Goal: Task Accomplishment & Management: Manage account settings

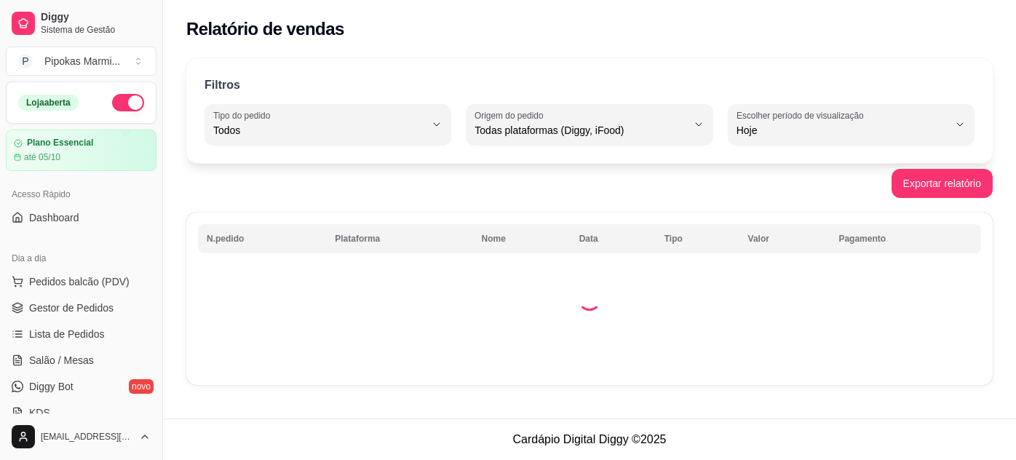
select select "ALL"
select select "0"
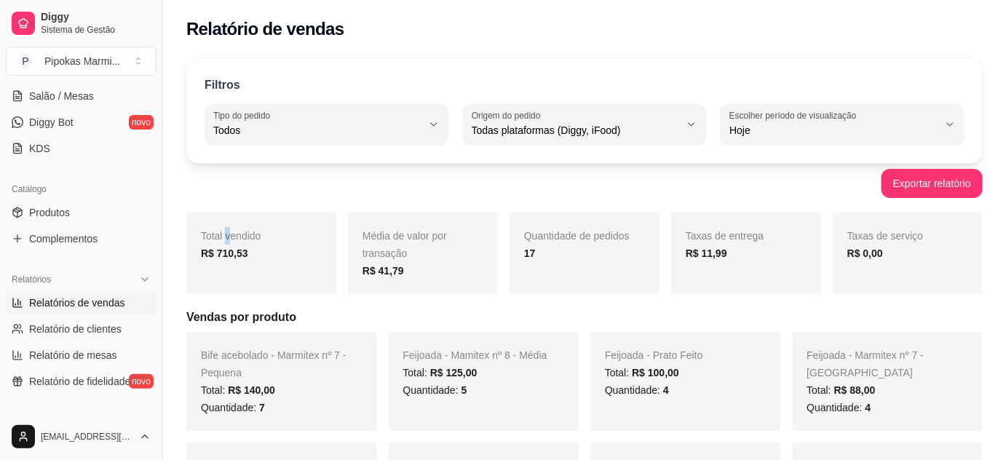
click at [293, 271] on div "Total vendido R$ 710,53" at bounding box center [261, 253] width 150 height 82
drag, startPoint x: 298, startPoint y: 269, endPoint x: 311, endPoint y: 314, distance: 46.1
click at [311, 314] on h5 "Vendas por produto" at bounding box center [584, 317] width 796 height 17
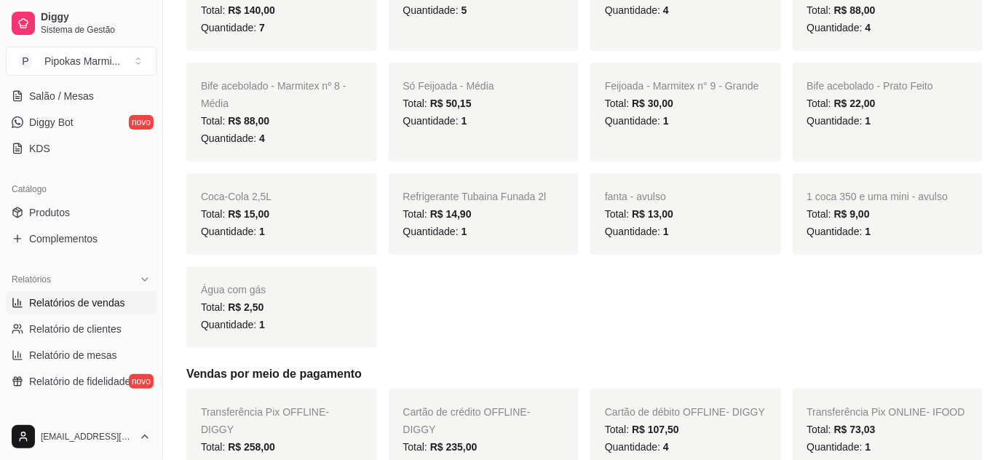
scroll to position [264, 0]
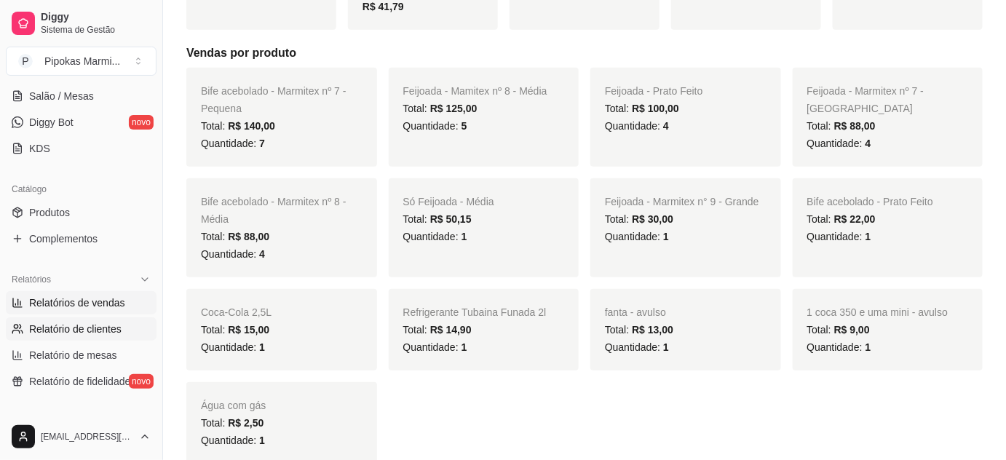
drag, startPoint x: 74, startPoint y: 327, endPoint x: 66, endPoint y: 325, distance: 8.5
click at [74, 327] on span "Relatório de clientes" at bounding box center [75, 329] width 92 height 15
select select "30"
select select "HIGHEST_TOTAL_SPENT_WITH_ORDERS"
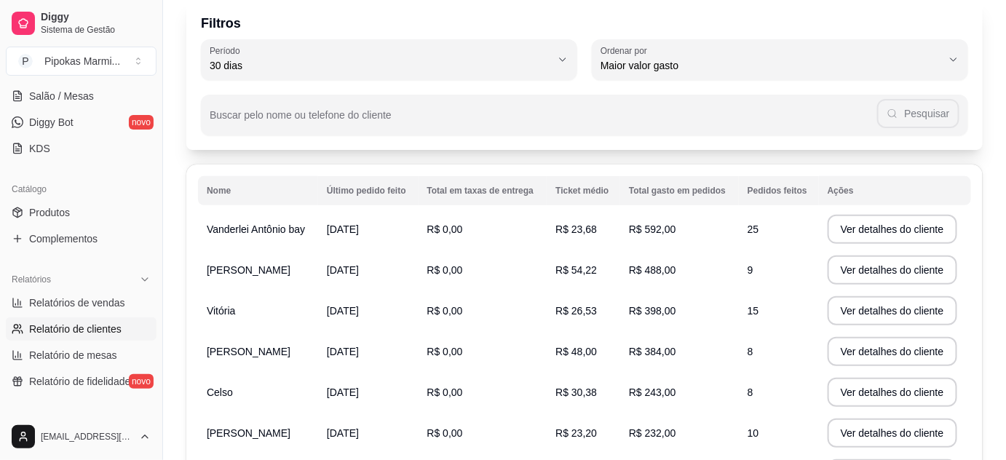
scroll to position [0, 0]
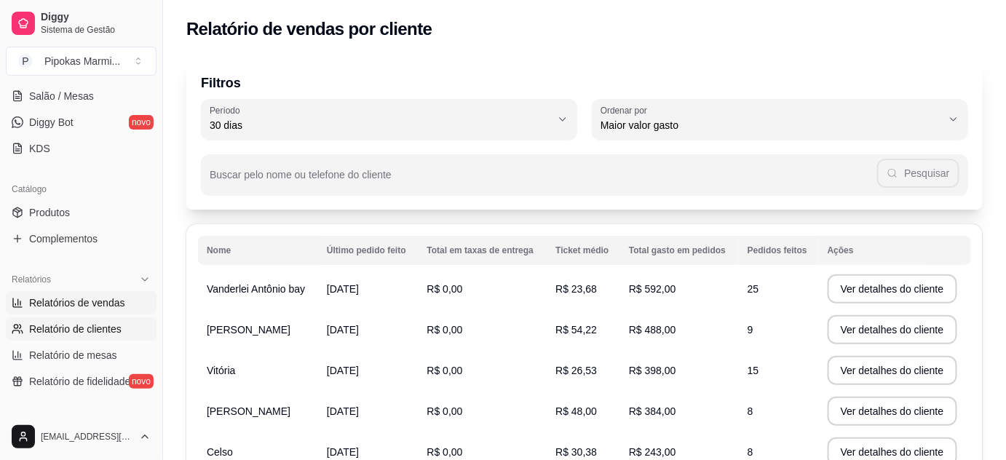
click at [66, 304] on span "Relatórios de vendas" at bounding box center [77, 302] width 96 height 15
select select "ALL"
select select "0"
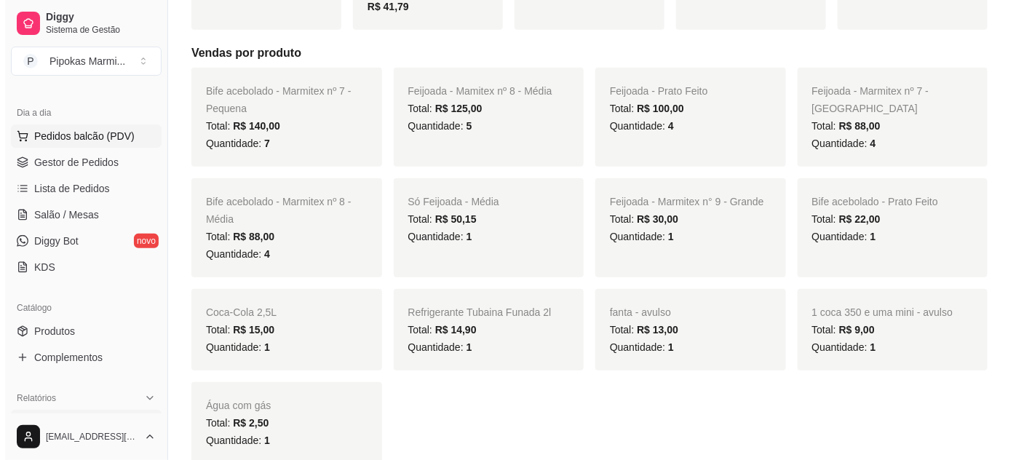
scroll to position [65, 0]
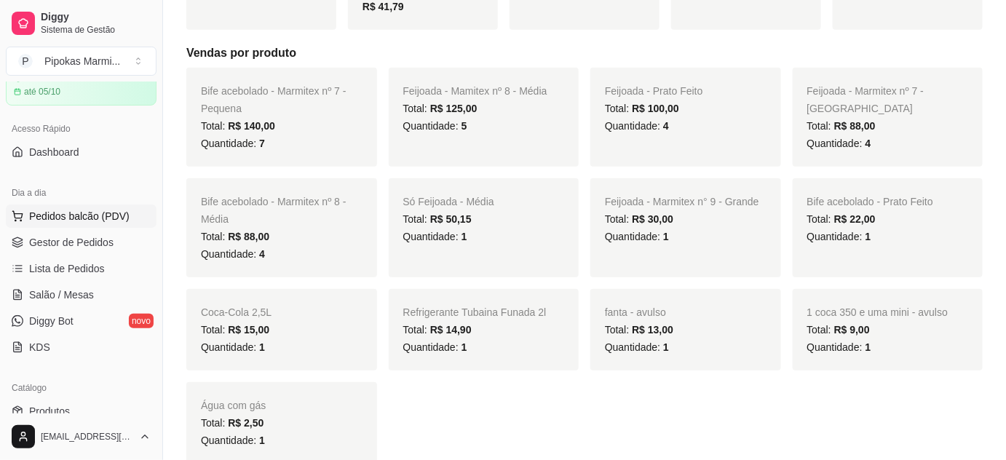
click at [73, 222] on button "Pedidos balcão (PDV)" at bounding box center [81, 215] width 151 height 23
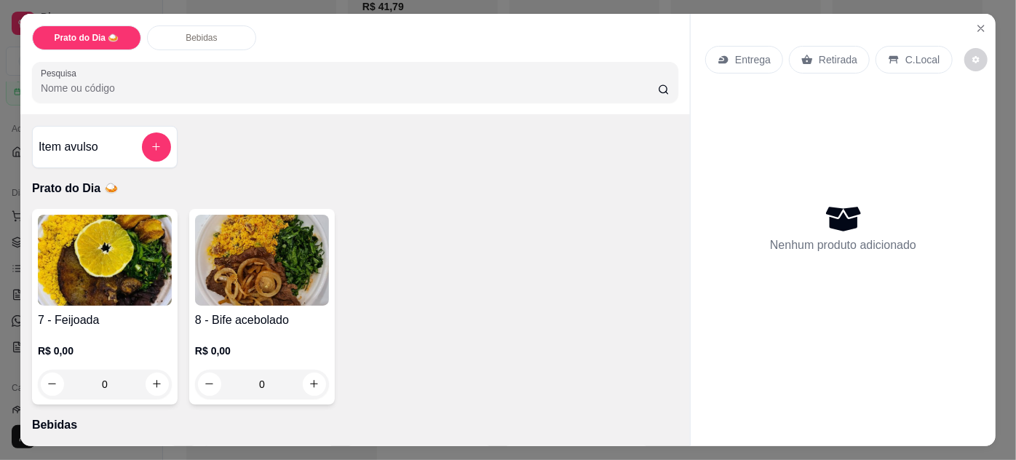
click at [276, 334] on div "R$ 0,00 0" at bounding box center [262, 364] width 134 height 70
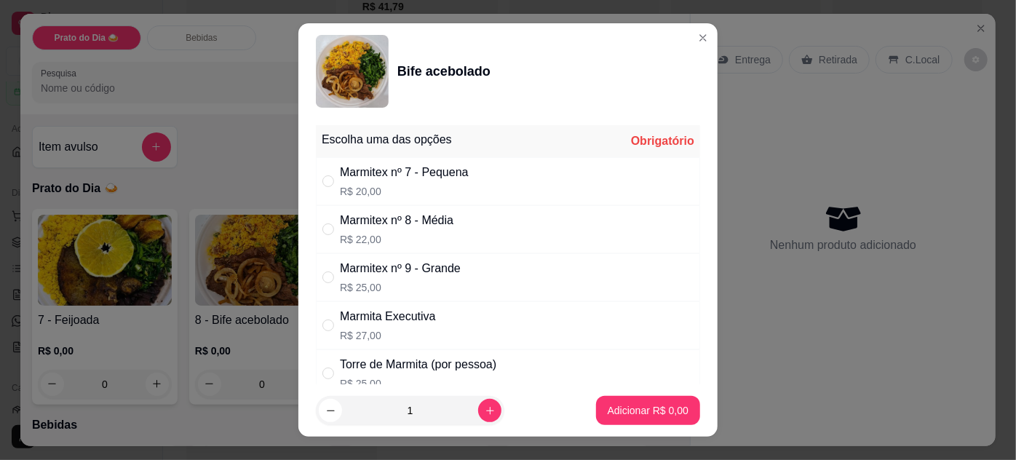
click at [327, 260] on div "Marmitex nº 9 - Grande R$ 25,00" at bounding box center [508, 277] width 384 height 48
radio input "true"
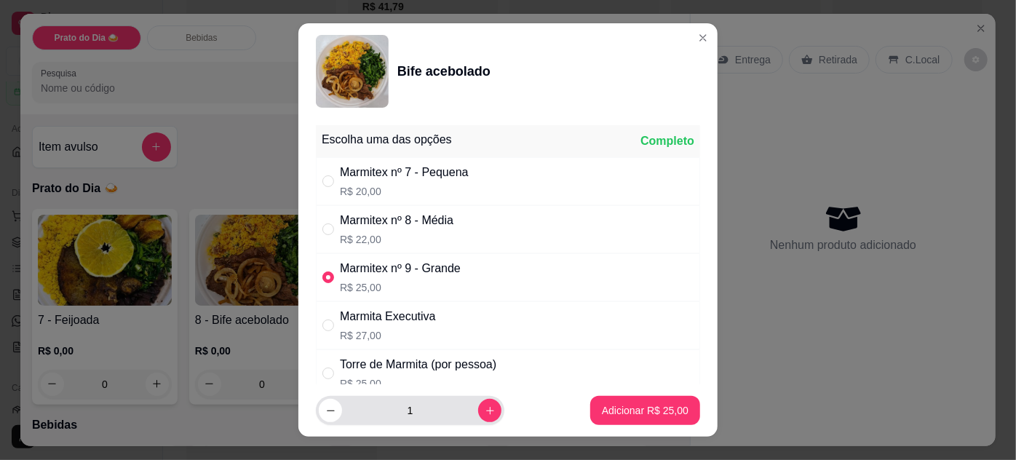
click at [478, 399] on button "increase-product-quantity" at bounding box center [489, 410] width 23 height 23
type input "2"
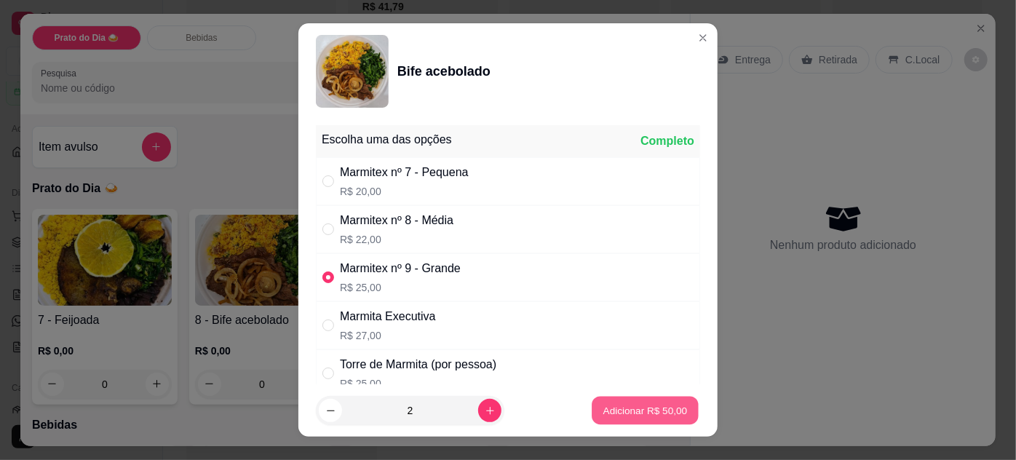
click at [618, 397] on button "Adicionar R$ 50,00" at bounding box center [645, 411] width 107 height 28
type input "2"
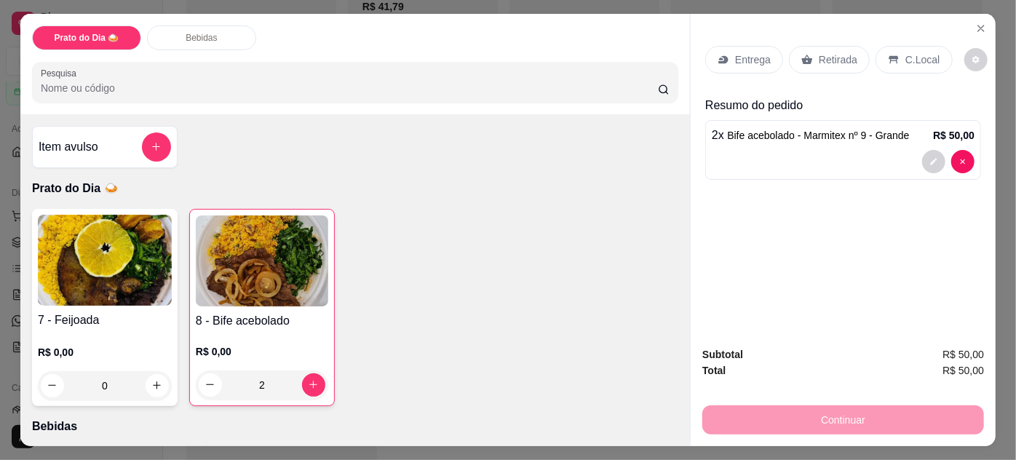
click at [805, 55] on icon at bounding box center [807, 59] width 11 height 9
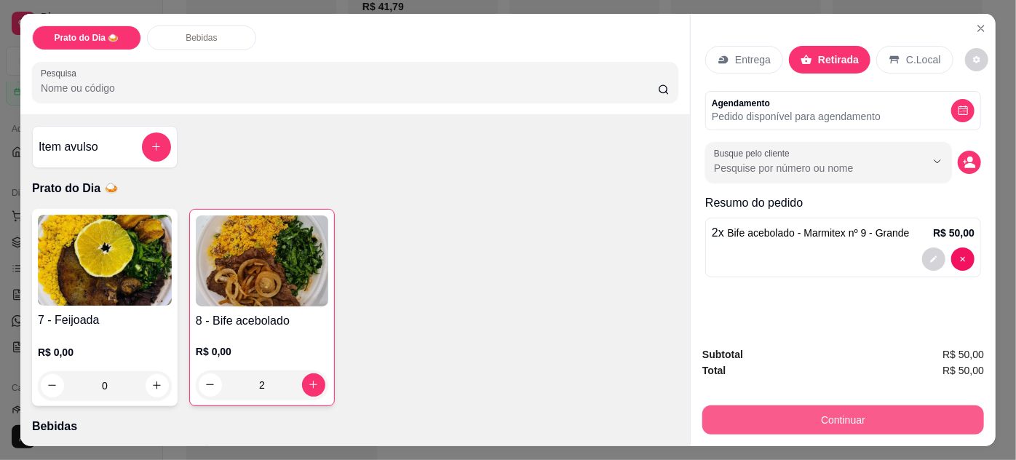
click at [778, 413] on button "Continuar" at bounding box center [843, 419] width 282 height 29
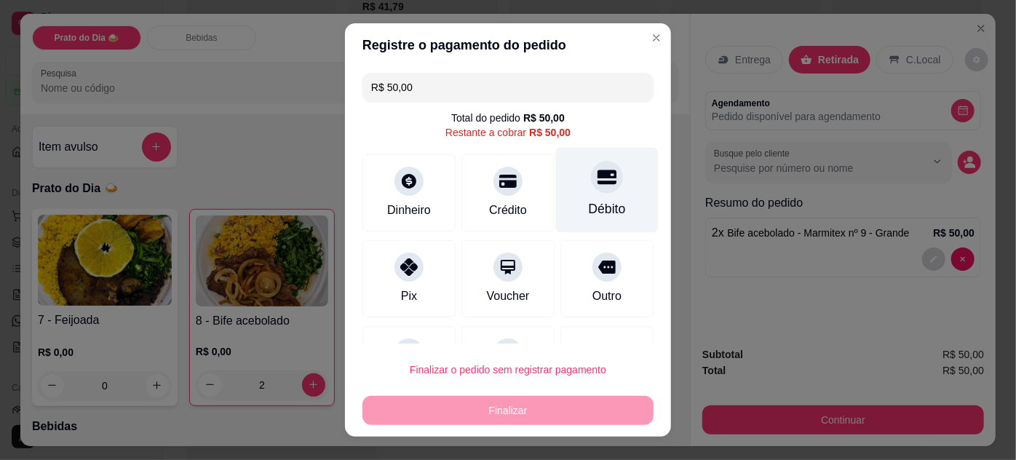
click at [597, 185] on icon at bounding box center [606, 176] width 19 height 19
type input "R$ 0,00"
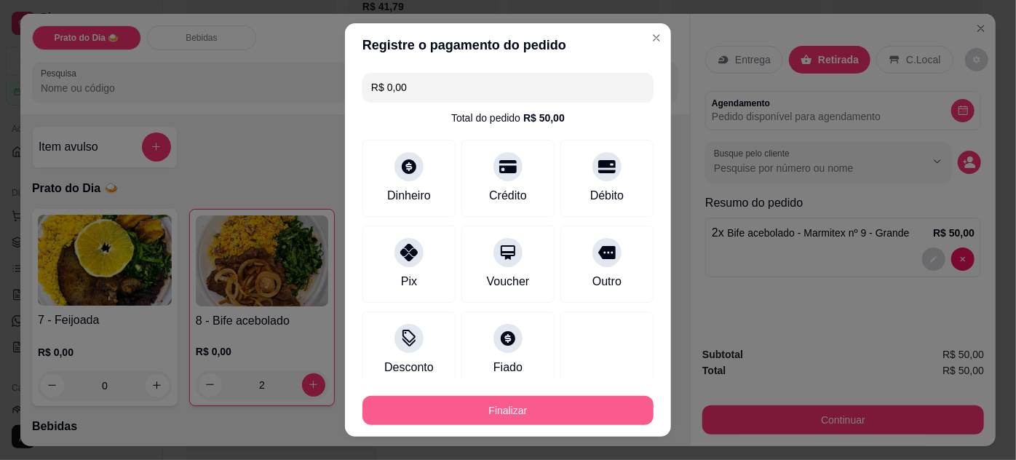
click at [565, 418] on button "Finalizar" at bounding box center [507, 410] width 291 height 29
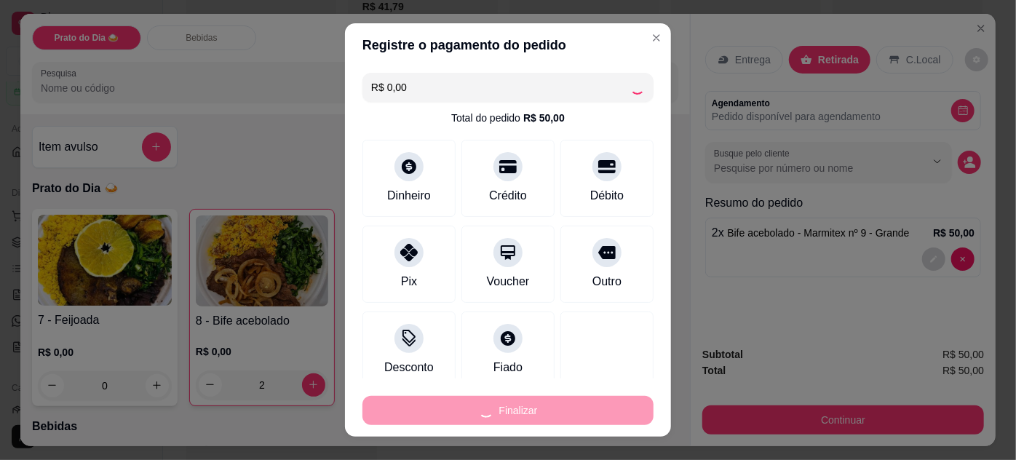
type input "0"
type input "-R$ 50,00"
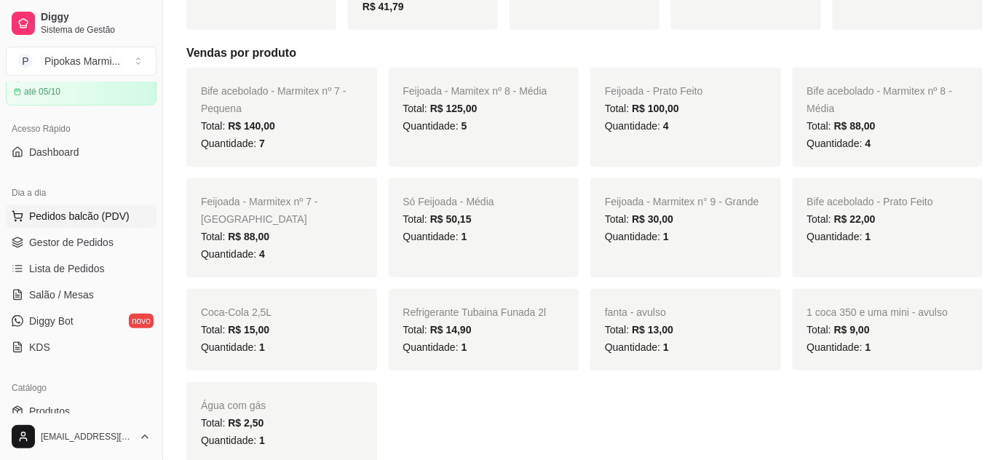
click at [95, 215] on span "Pedidos balcão (PDV)" at bounding box center [79, 216] width 100 height 15
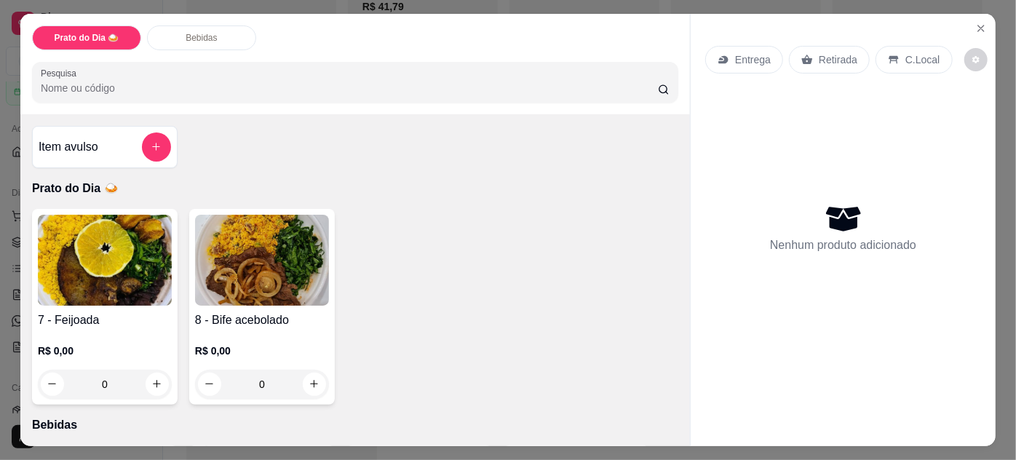
click at [265, 311] on h4 "8 - Bife acebolado" at bounding box center [262, 319] width 134 height 17
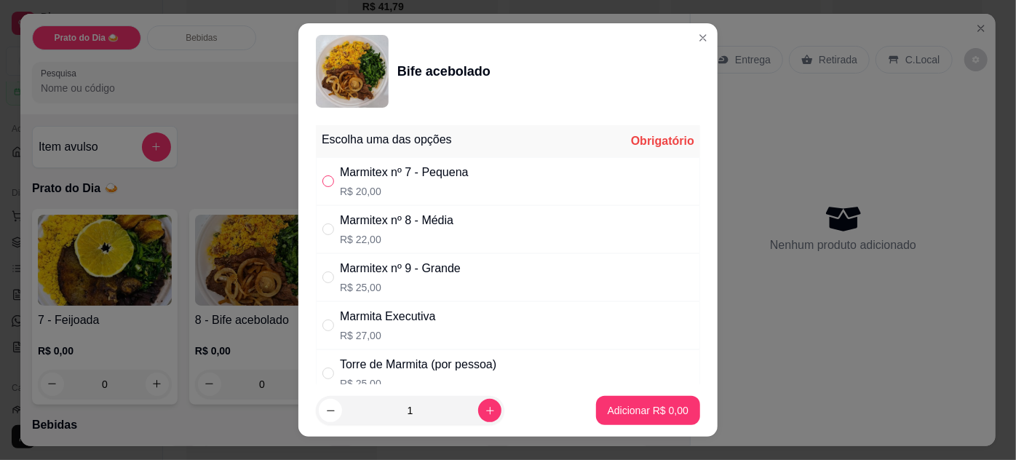
click at [322, 180] on input "" at bounding box center [328, 181] width 12 height 12
radio input "true"
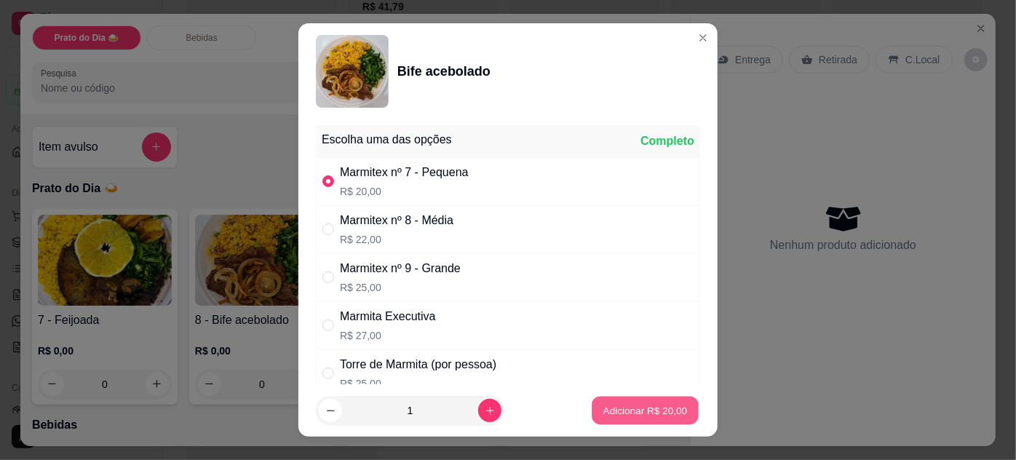
click at [652, 407] on p "Adicionar R$ 20,00" at bounding box center [645, 411] width 84 height 14
type input "1"
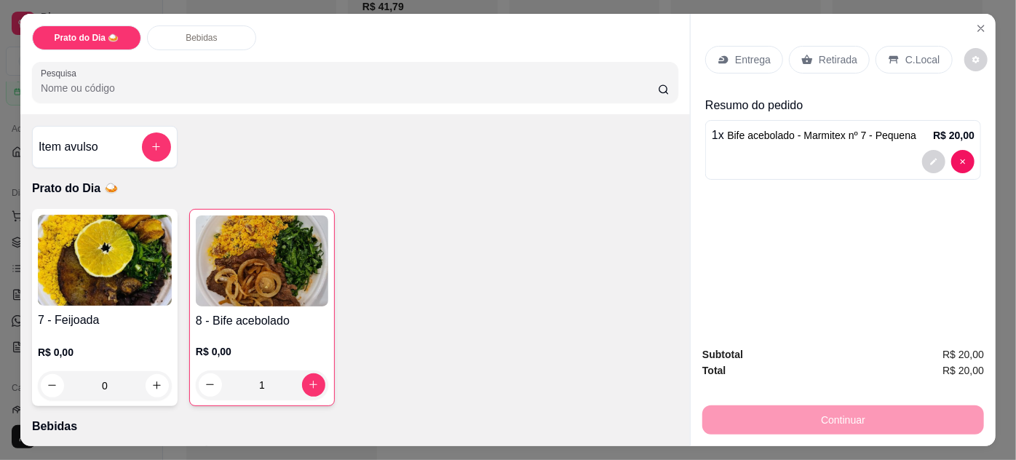
click at [822, 52] on p "Retirada" at bounding box center [838, 59] width 39 height 15
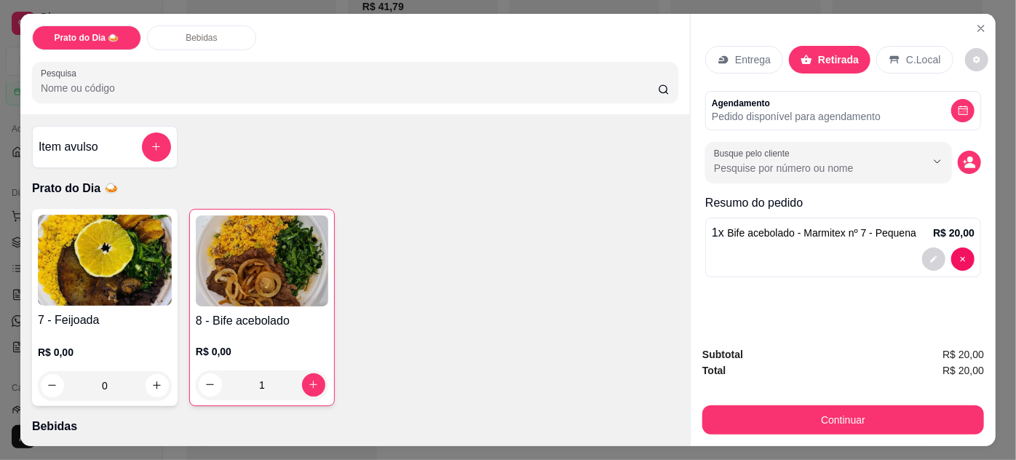
click at [816, 409] on button "Continuar" at bounding box center [843, 419] width 282 height 29
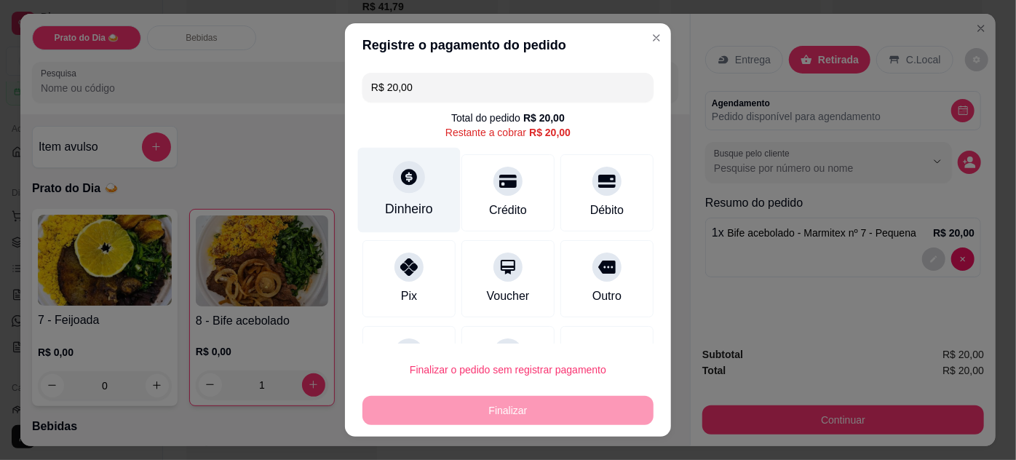
click at [402, 202] on div "Dinheiro" at bounding box center [409, 208] width 48 height 19
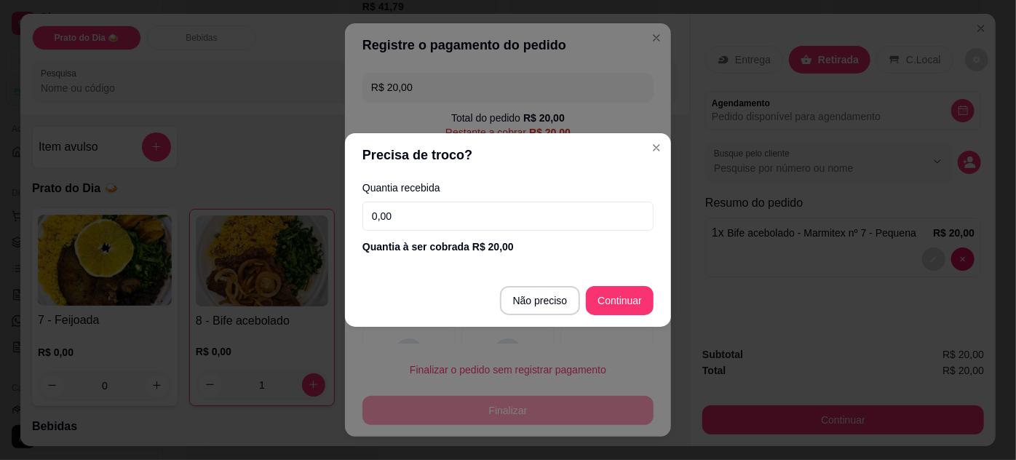
type input "R$ 0,00"
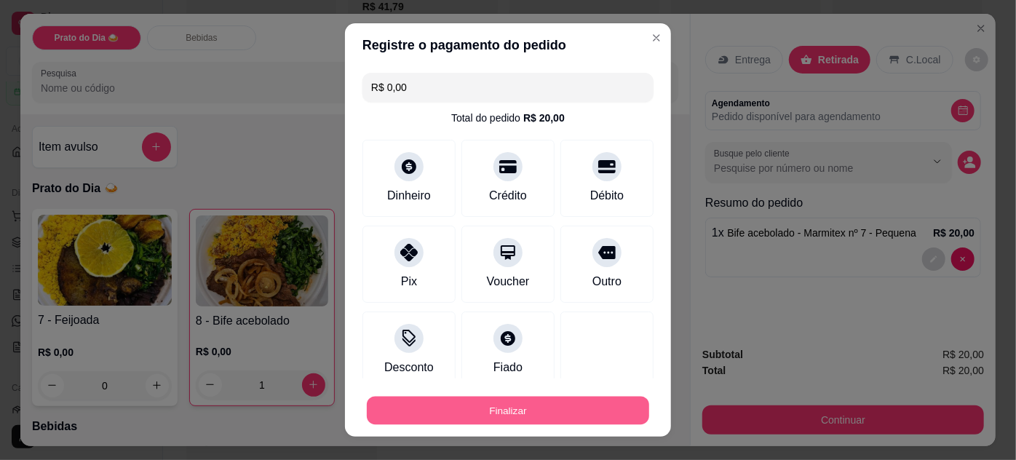
click at [540, 407] on button "Finalizar" at bounding box center [508, 411] width 282 height 28
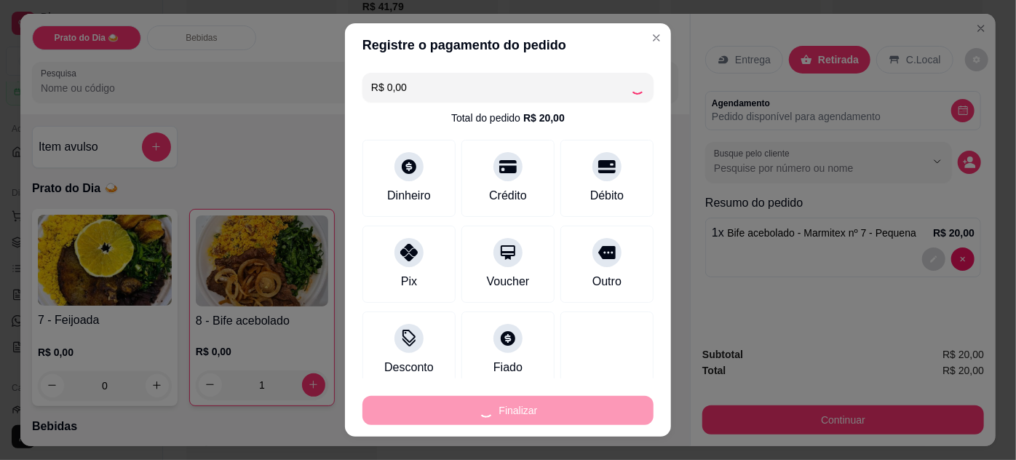
type input "0"
type input "-R$ 20,00"
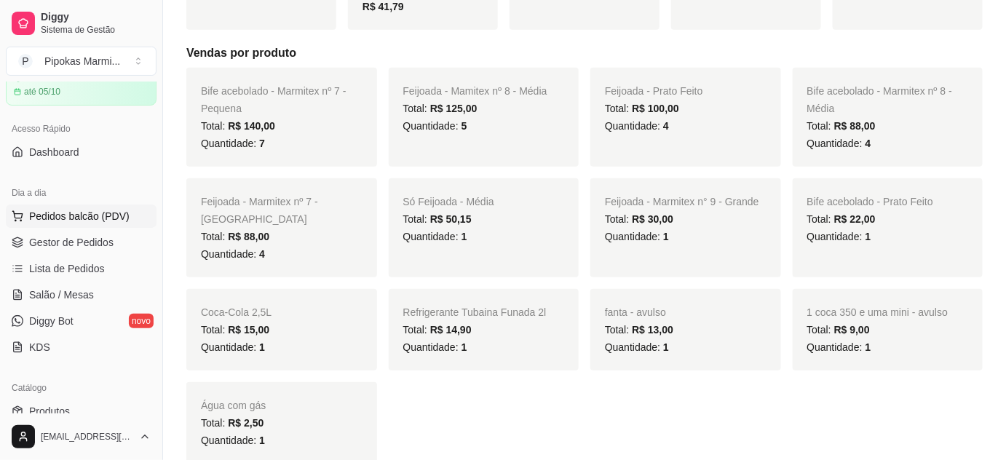
click at [47, 215] on span "Pedidos balcão (PDV)" at bounding box center [79, 216] width 100 height 15
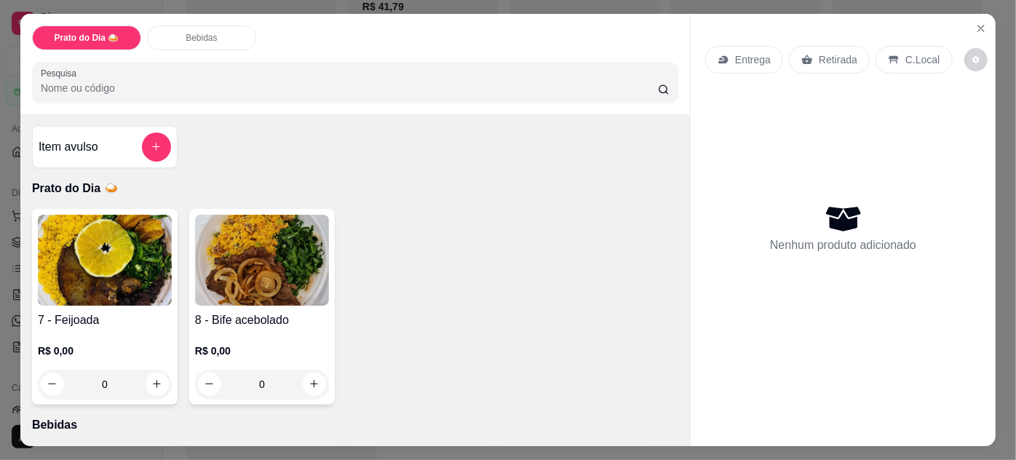
click at [124, 277] on img at bounding box center [105, 260] width 134 height 91
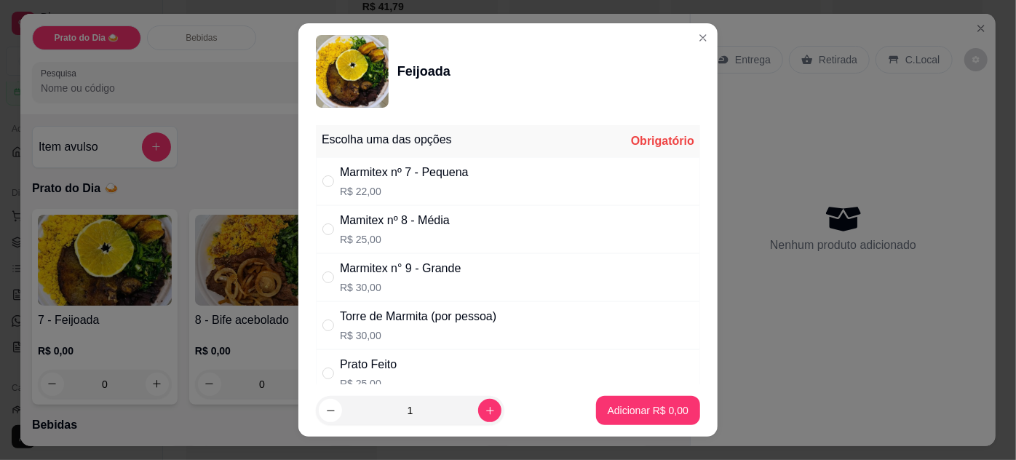
click at [307, 221] on div "Escolha uma das opções Obrigatório Marmitex nº 7 - Pequena R$ 22,00 Mamitex nº …" at bounding box center [507, 252] width 419 height 266
click at [322, 229] on input "" at bounding box center [328, 229] width 12 height 12
radio input "true"
click at [615, 400] on button "Adicionar R$ 25,00" at bounding box center [645, 410] width 110 height 29
type input "1"
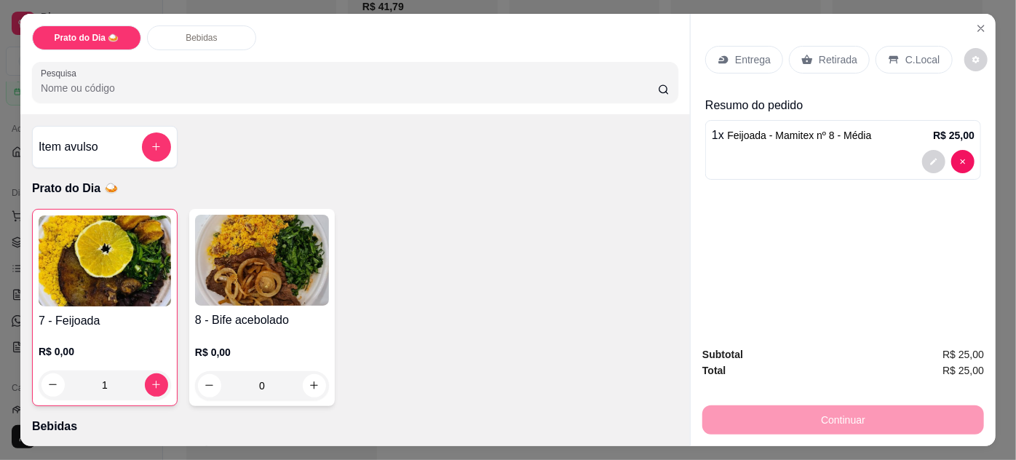
click at [838, 60] on p "Retirada" at bounding box center [838, 59] width 39 height 15
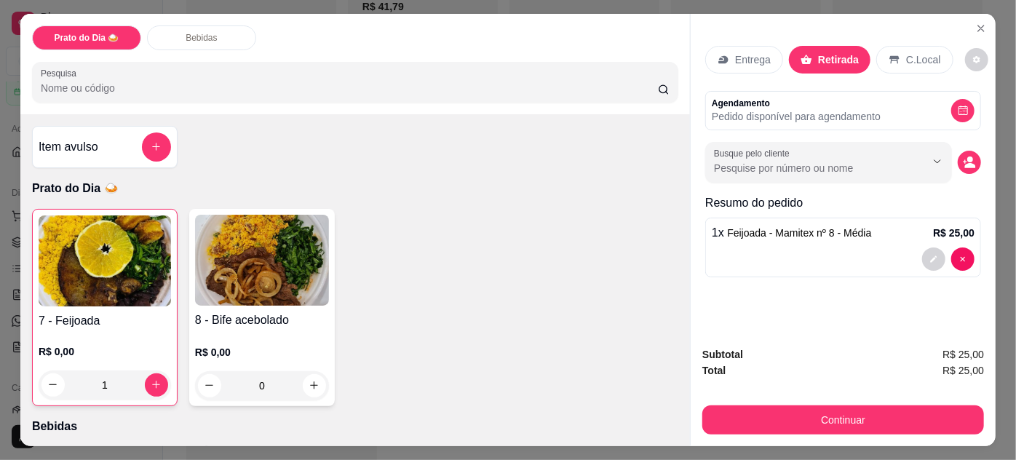
click at [807, 402] on div "Continuar" at bounding box center [843, 418] width 282 height 33
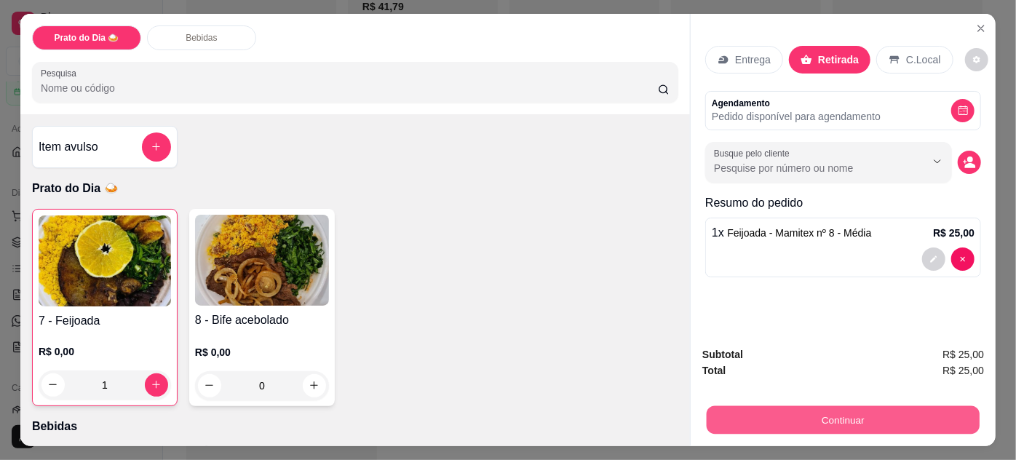
click at [803, 410] on button "Continuar" at bounding box center [843, 420] width 273 height 28
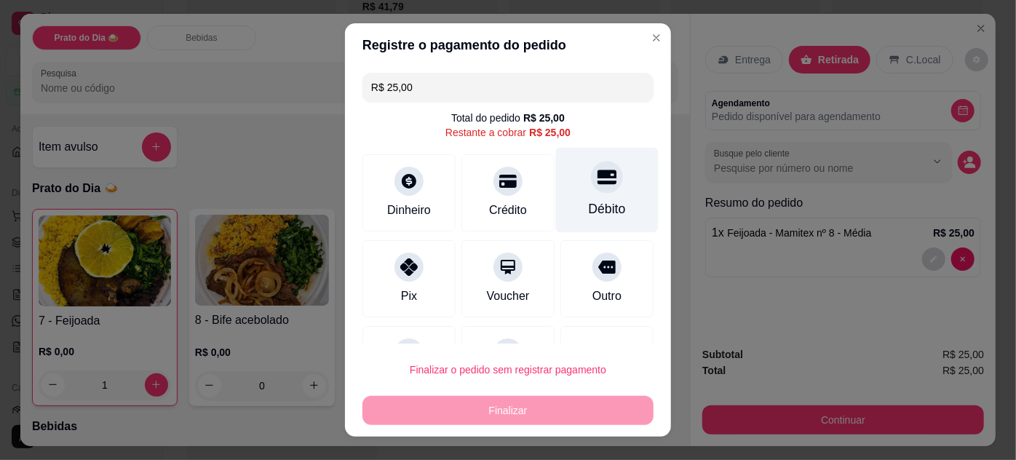
click at [589, 197] on div "Débito" at bounding box center [607, 189] width 103 height 85
type input "R$ 0,00"
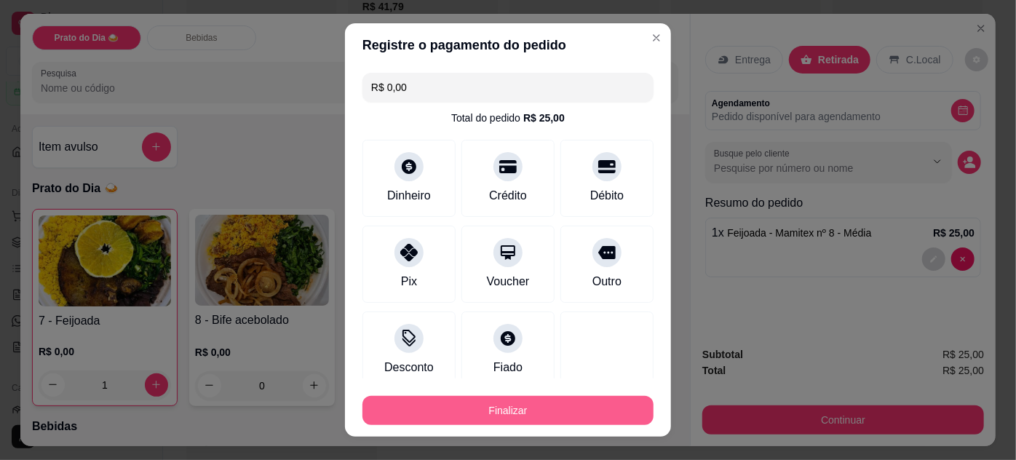
click at [512, 419] on button "Finalizar" at bounding box center [507, 410] width 291 height 29
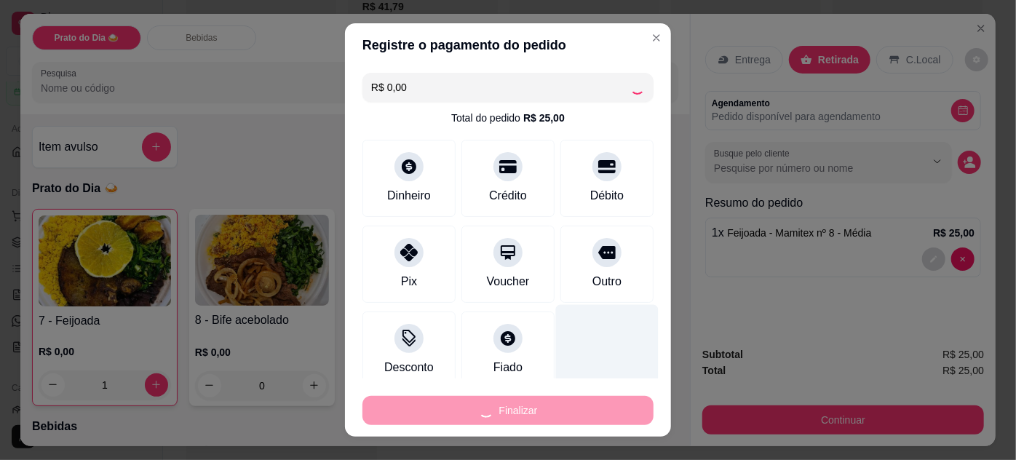
type input "0"
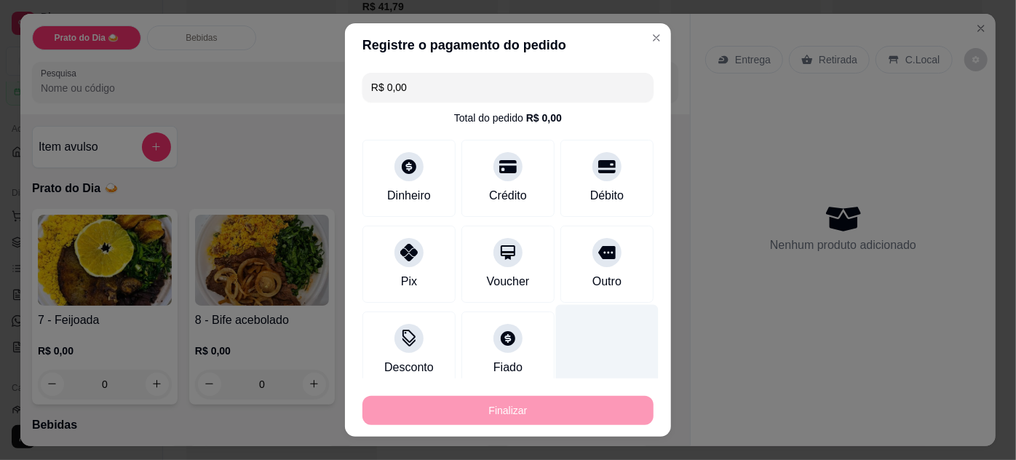
type input "-R$ 25,00"
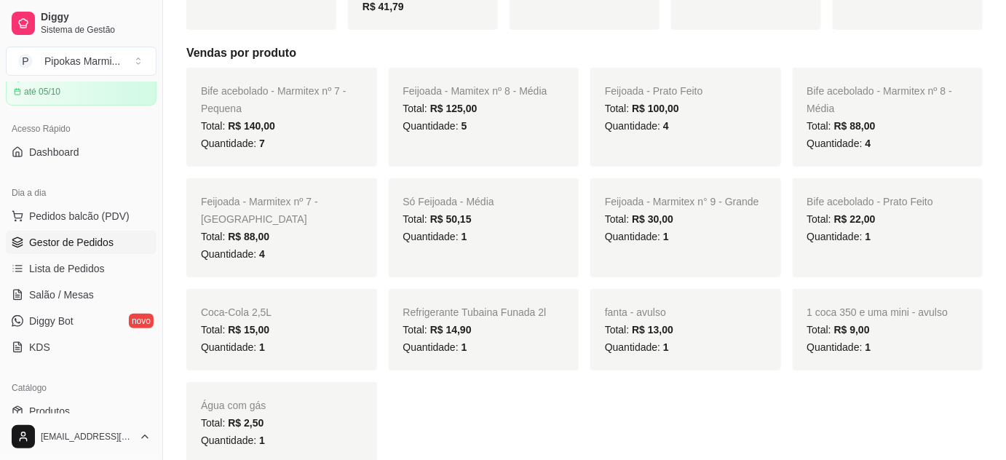
click at [109, 231] on link "Gestor de Pedidos" at bounding box center [81, 242] width 151 height 23
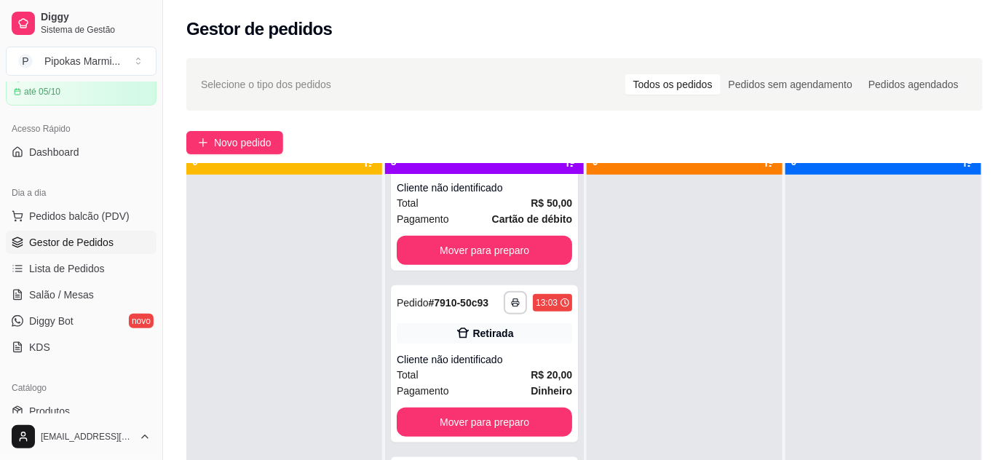
scroll to position [41, 0]
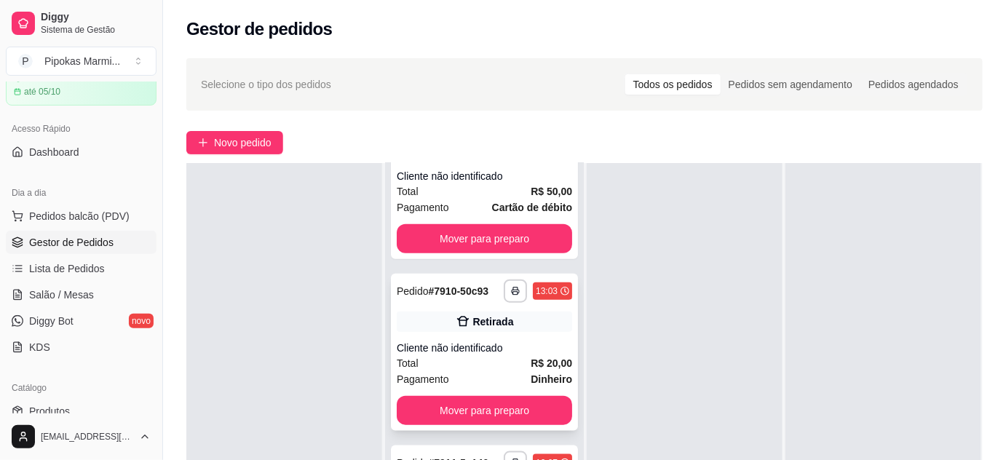
click at [514, 327] on div "Retirada" at bounding box center [484, 321] width 175 height 20
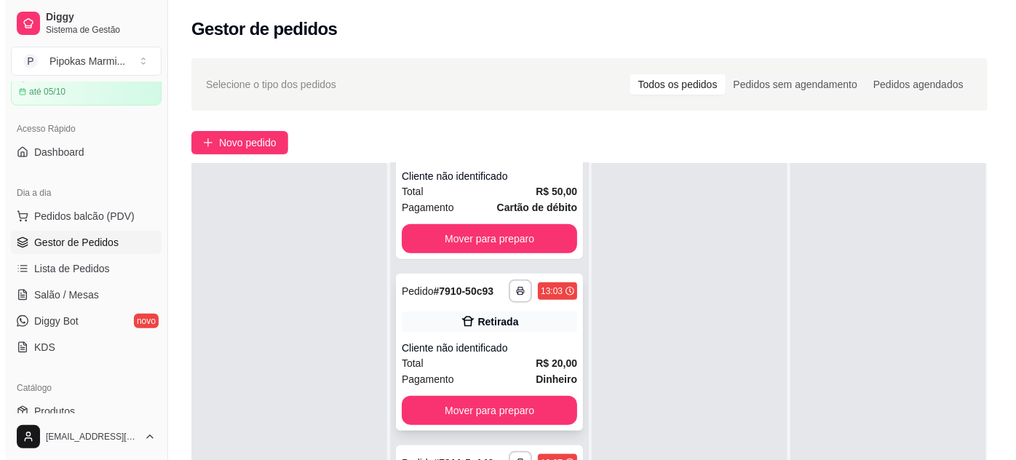
scroll to position [221, 0]
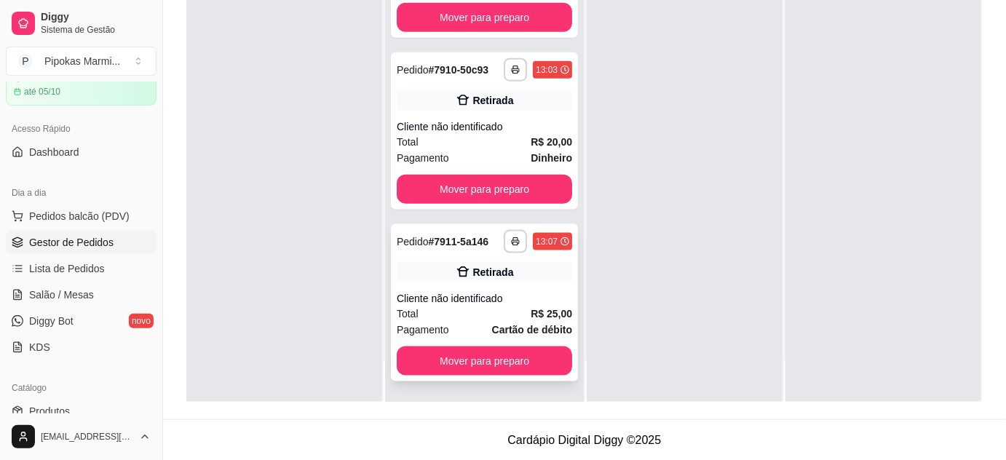
click at [533, 298] on div "Cliente não identificado" at bounding box center [484, 298] width 175 height 15
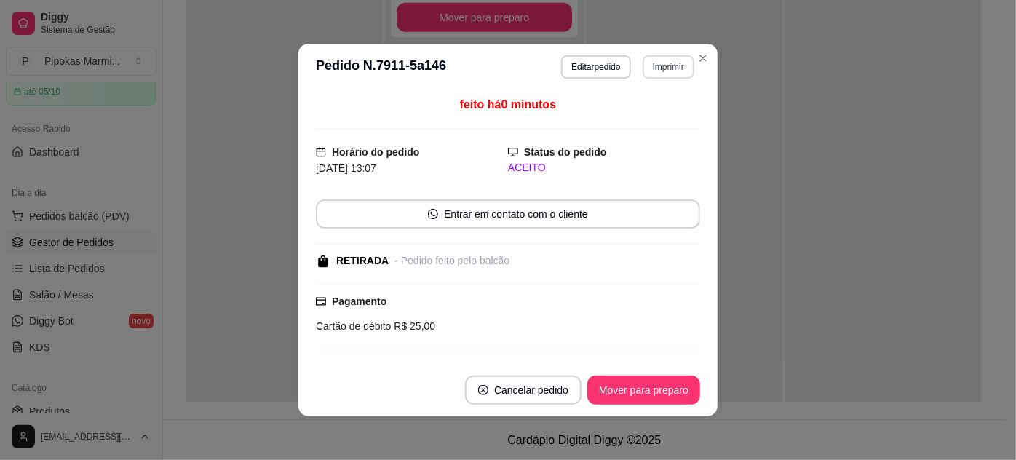
click at [670, 69] on button "Imprimir" at bounding box center [669, 66] width 52 height 23
click at [656, 118] on button "IMPRESSORA" at bounding box center [638, 118] width 102 height 23
click at [639, 395] on button "Mover para preparo" at bounding box center [643, 390] width 109 height 28
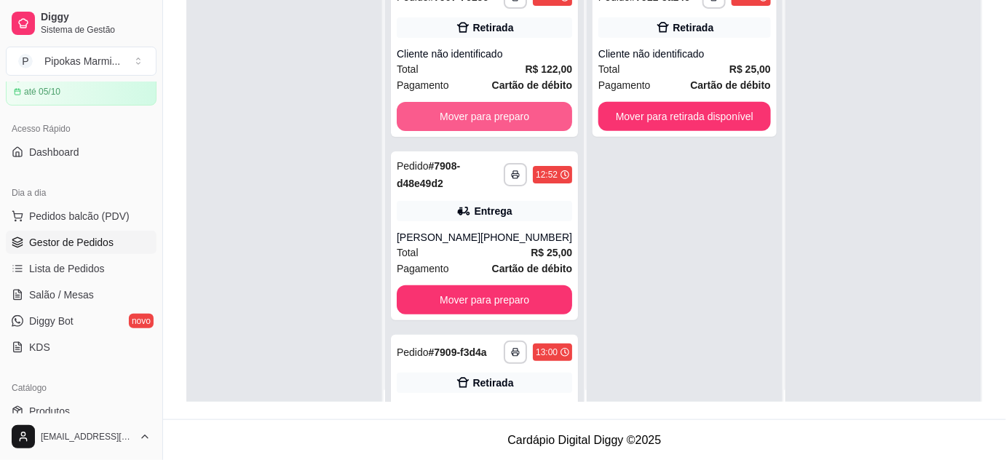
scroll to position [0, 0]
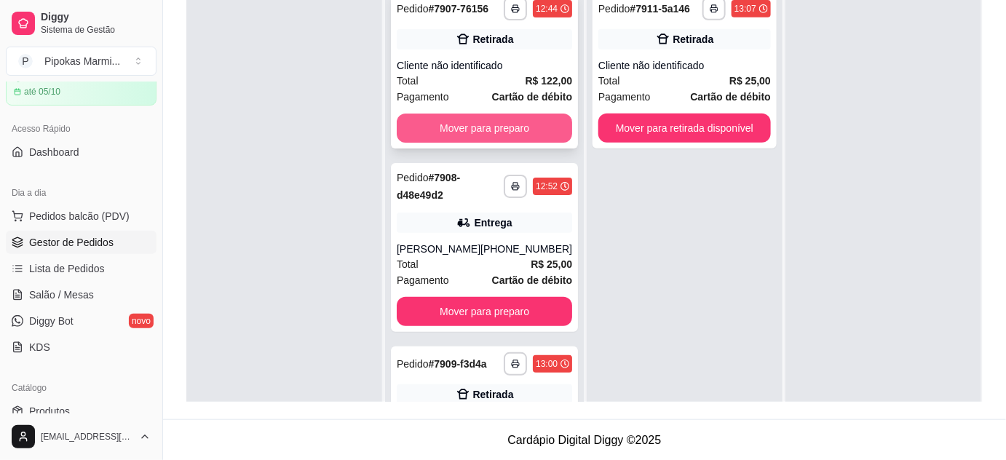
click at [496, 117] on button "Mover para preparo" at bounding box center [484, 128] width 175 height 29
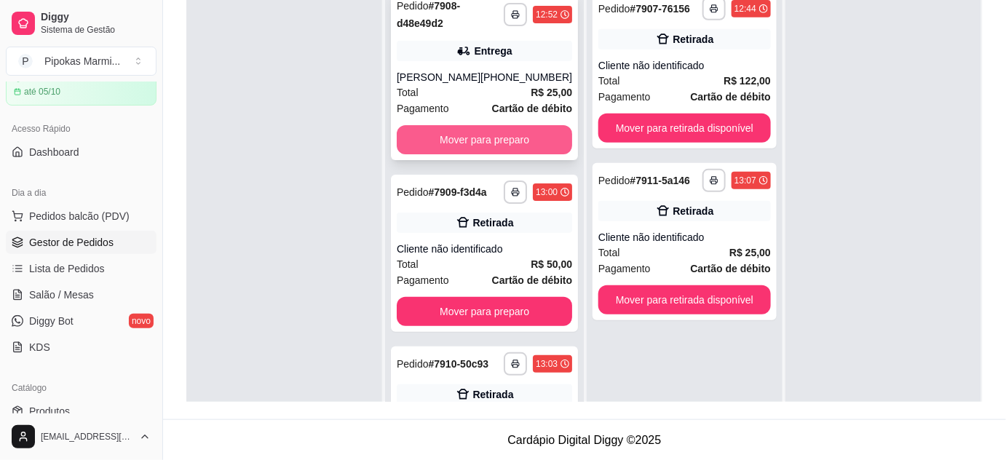
click at [498, 145] on button "Mover para preparo" at bounding box center [484, 139] width 175 height 29
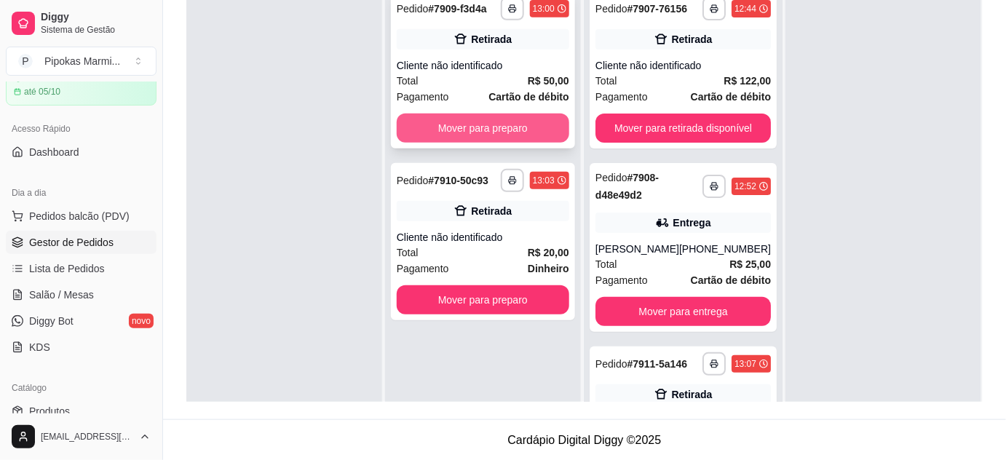
click at [499, 140] on button "Mover para preparo" at bounding box center [483, 128] width 172 height 29
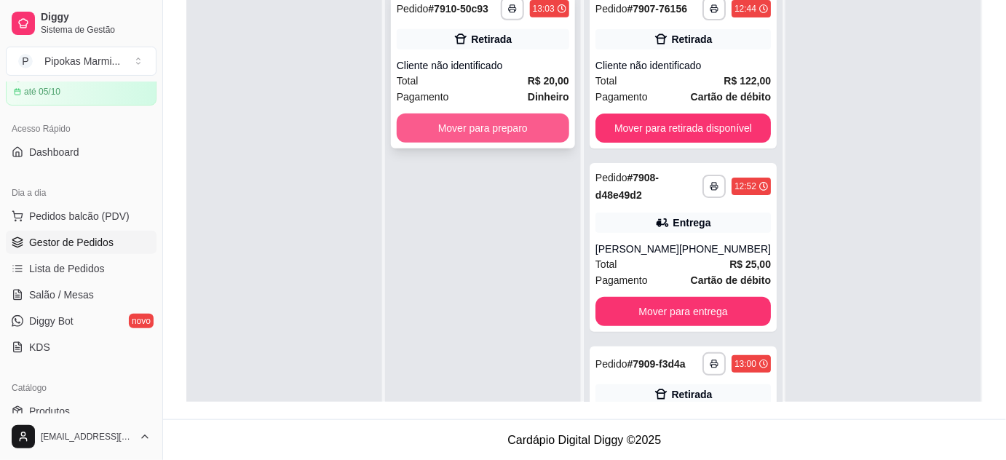
click at [515, 125] on button "Mover para preparo" at bounding box center [483, 128] width 172 height 29
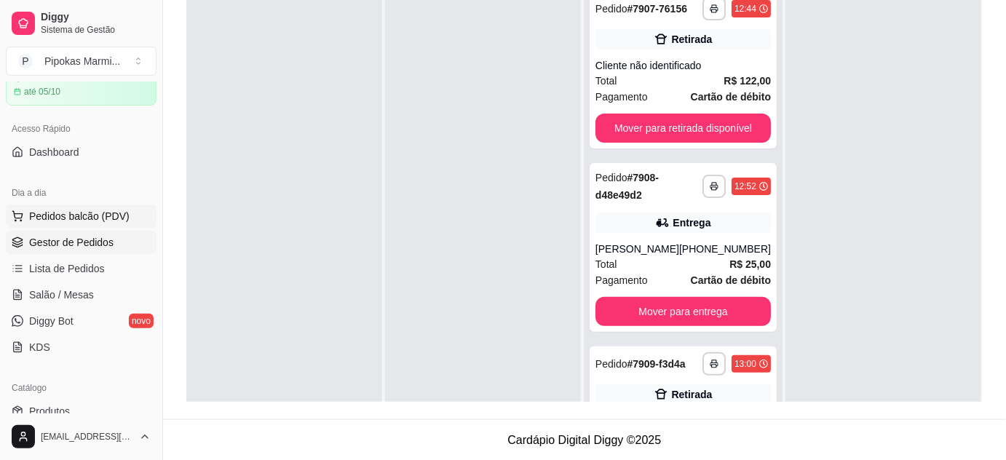
click at [51, 215] on span "Pedidos balcão (PDV)" at bounding box center [79, 216] width 100 height 15
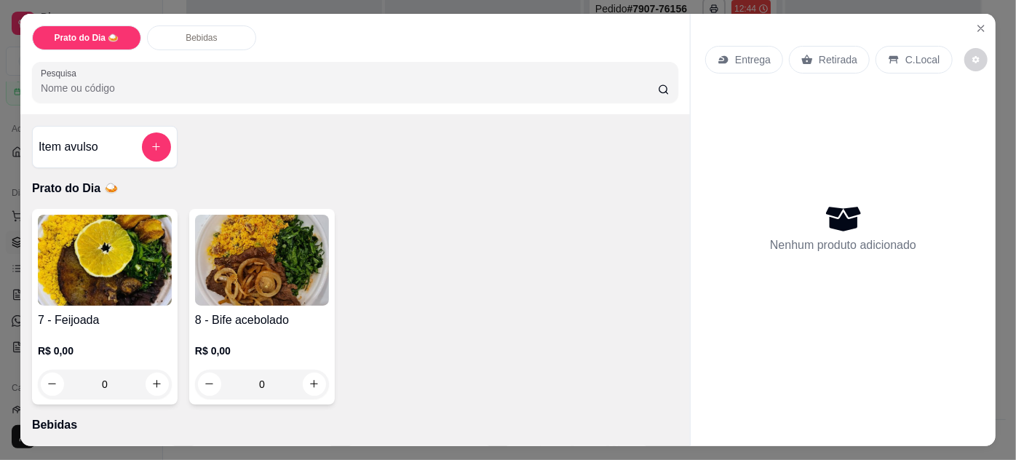
click at [127, 331] on div "R$ 0,00 0" at bounding box center [105, 364] width 134 height 70
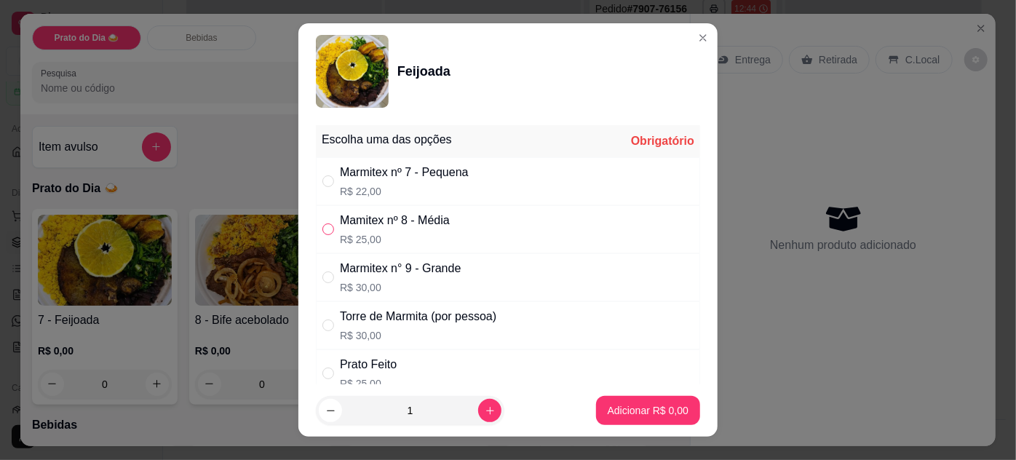
click at [325, 234] on label "" at bounding box center [328, 229] width 12 height 16
click at [325, 234] on input "" at bounding box center [328, 229] width 12 height 12
click at [316, 224] on div "Mamitex nº 8 - Média R$ 25,00" at bounding box center [508, 229] width 384 height 48
radio input "true"
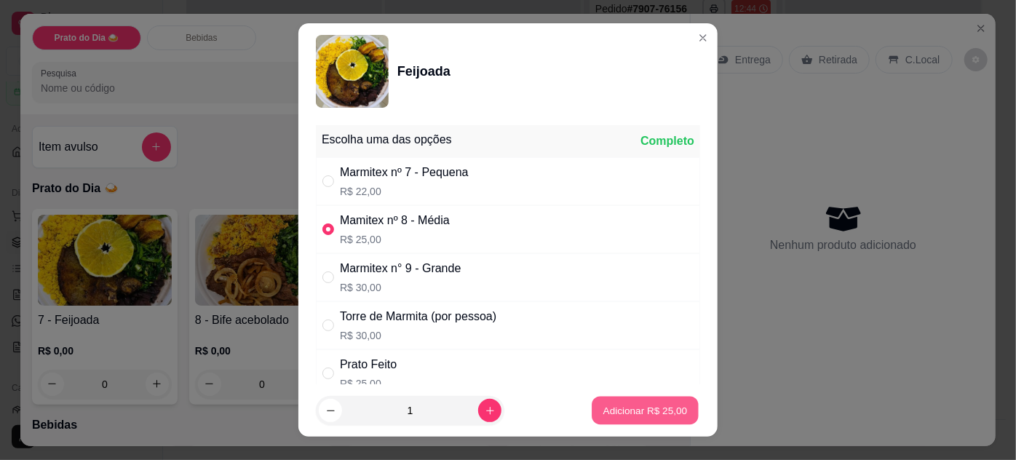
click at [623, 408] on p "Adicionar R$ 25,00" at bounding box center [645, 411] width 84 height 14
type input "1"
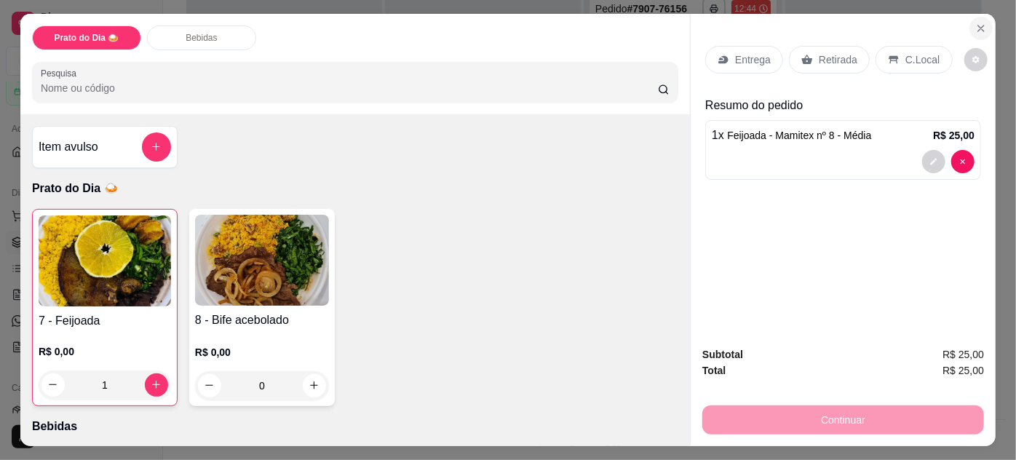
click at [982, 19] on button "Close" at bounding box center [980, 28] width 23 height 23
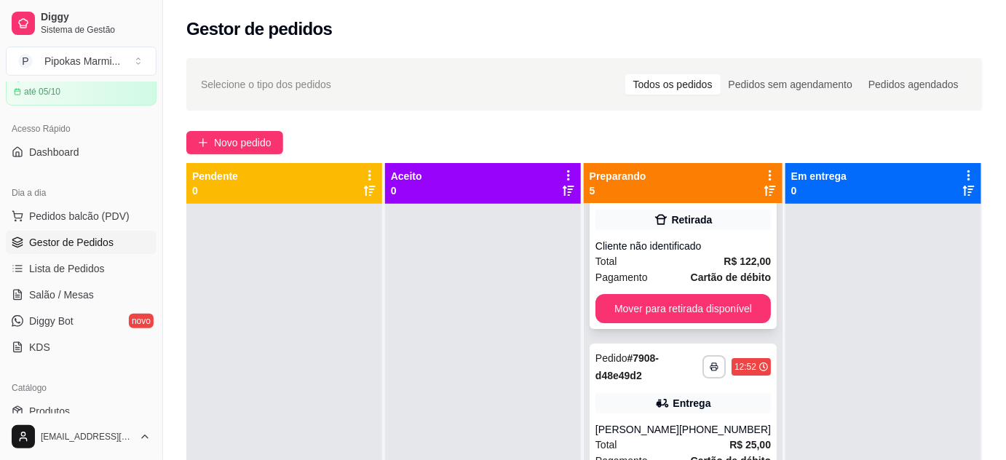
scroll to position [132, 0]
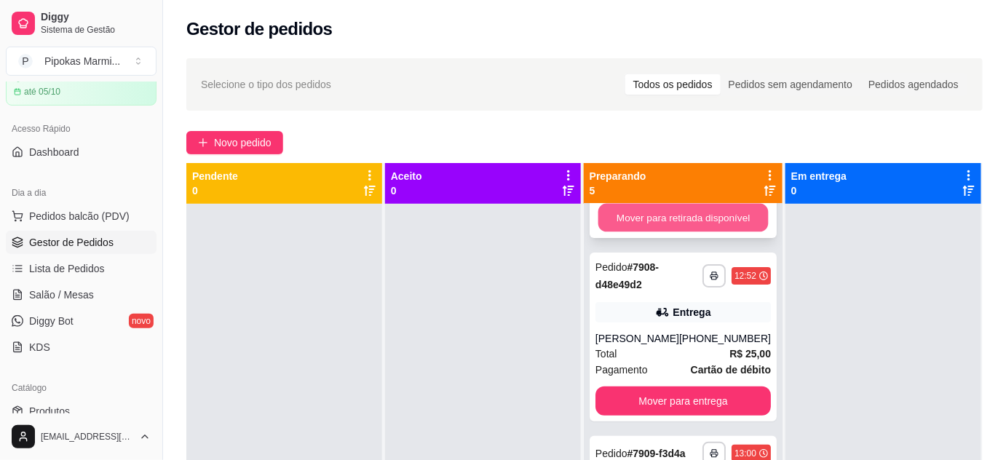
click at [662, 215] on button "Mover para retirada disponível" at bounding box center [682, 218] width 170 height 28
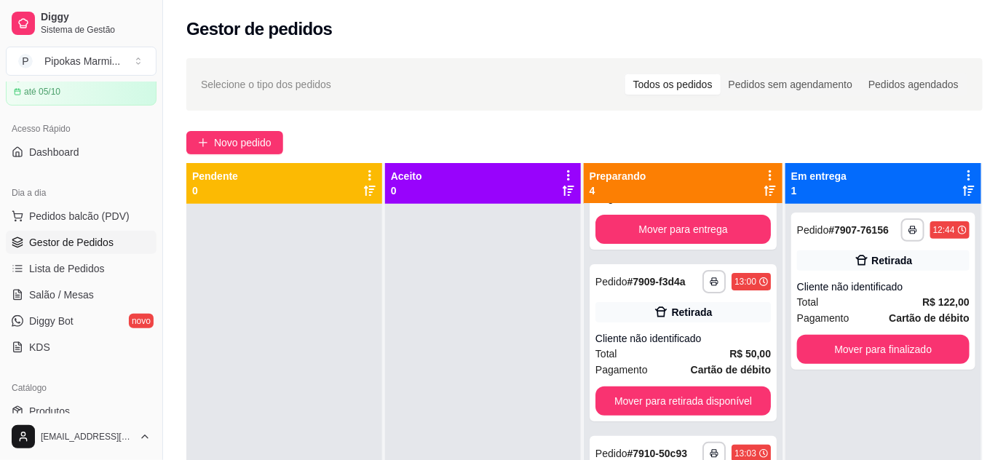
scroll to position [0, 0]
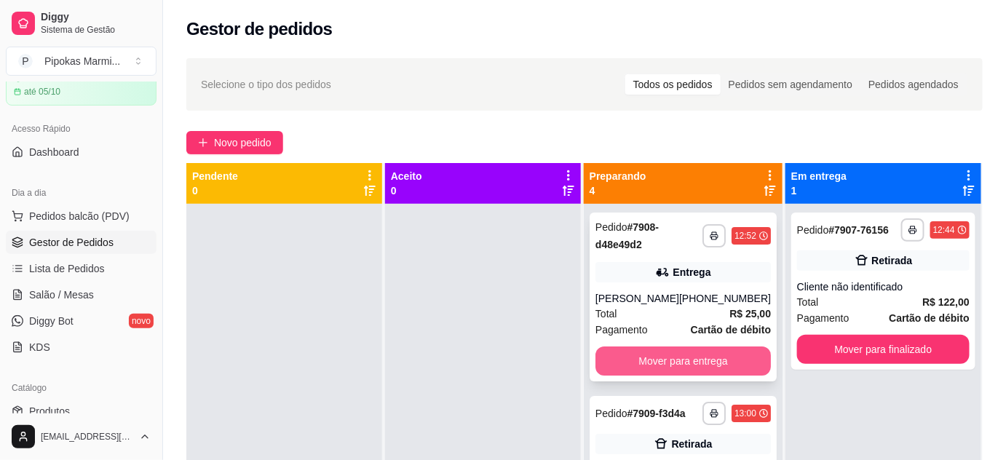
click at [695, 363] on button "Mover para entrega" at bounding box center [682, 360] width 175 height 29
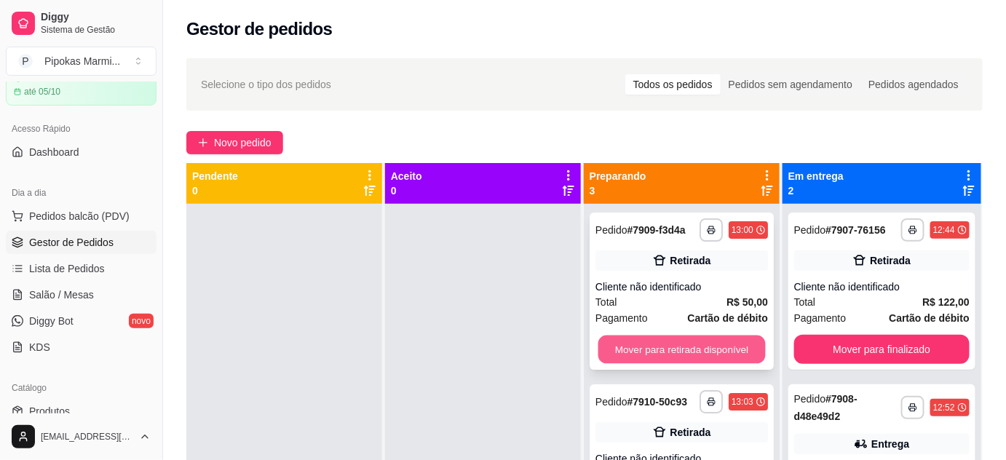
click at [696, 351] on button "Mover para retirada disponível" at bounding box center [680, 349] width 167 height 28
click at [688, 349] on button "Mover para retirada disponível" at bounding box center [681, 349] width 172 height 29
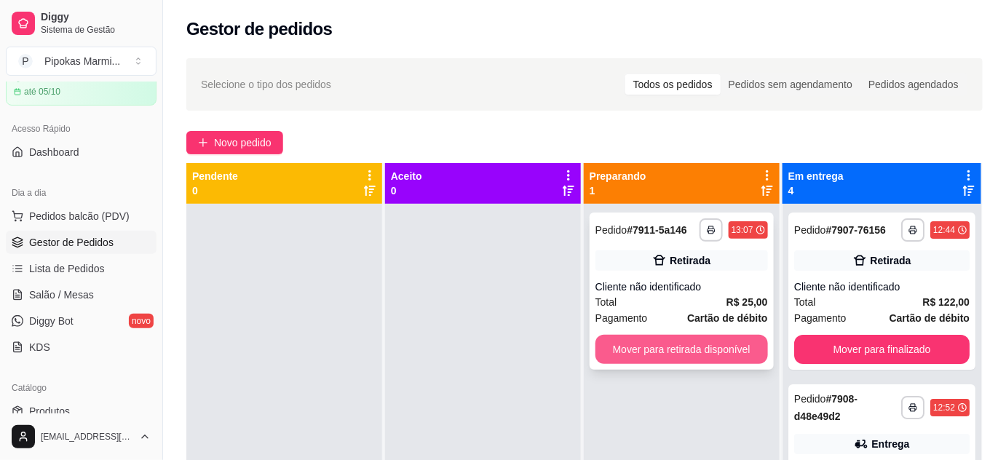
click at [681, 349] on button "Mover para retirada disponível" at bounding box center [681, 349] width 172 height 29
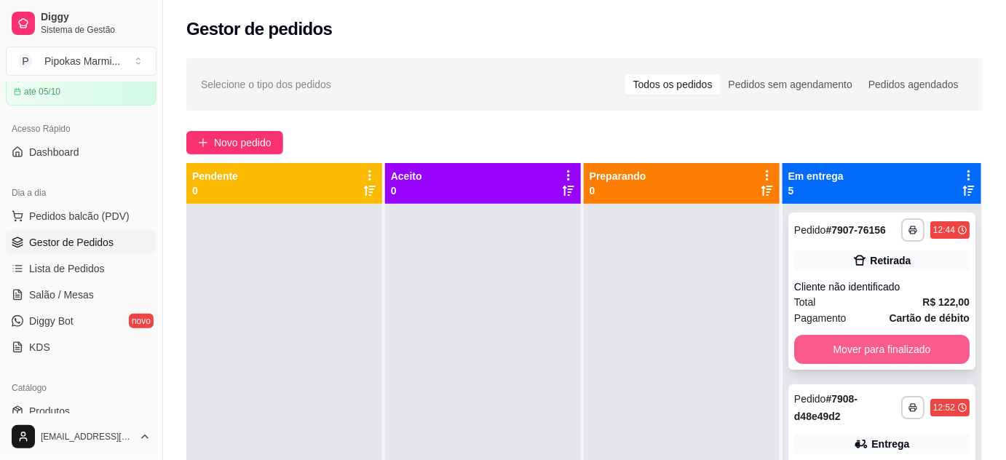
click at [857, 352] on button "Mover para finalizado" at bounding box center [881, 349] width 175 height 29
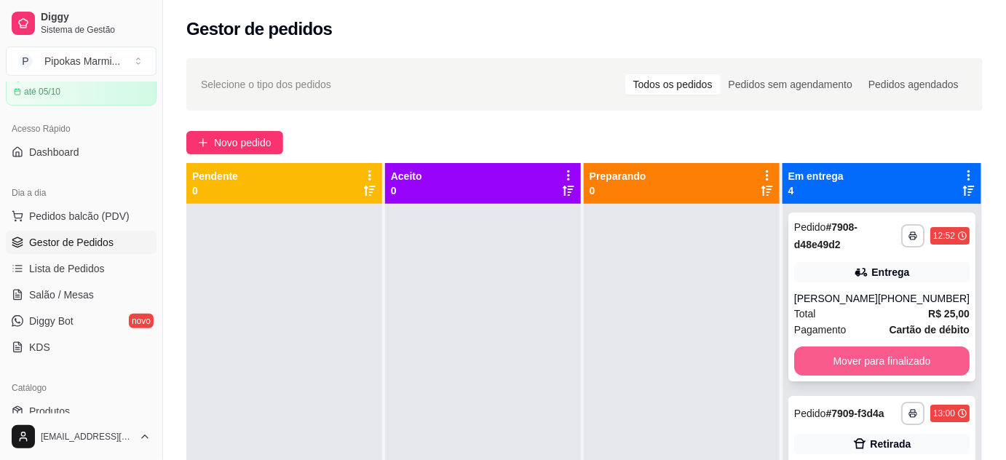
click at [862, 352] on button "Mover para finalizado" at bounding box center [881, 360] width 175 height 29
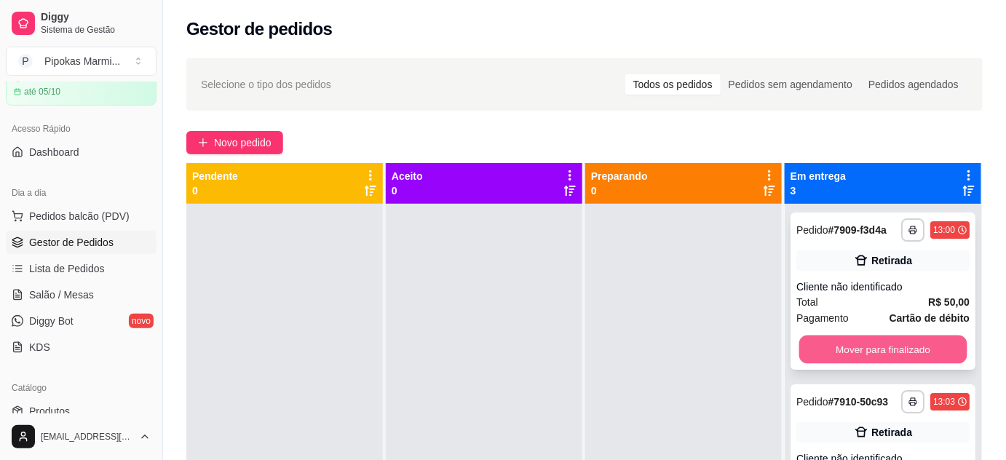
click at [861, 357] on button "Mover para finalizado" at bounding box center [883, 349] width 168 height 28
click at [861, 357] on button "Mover para finalizado" at bounding box center [882, 349] width 173 height 29
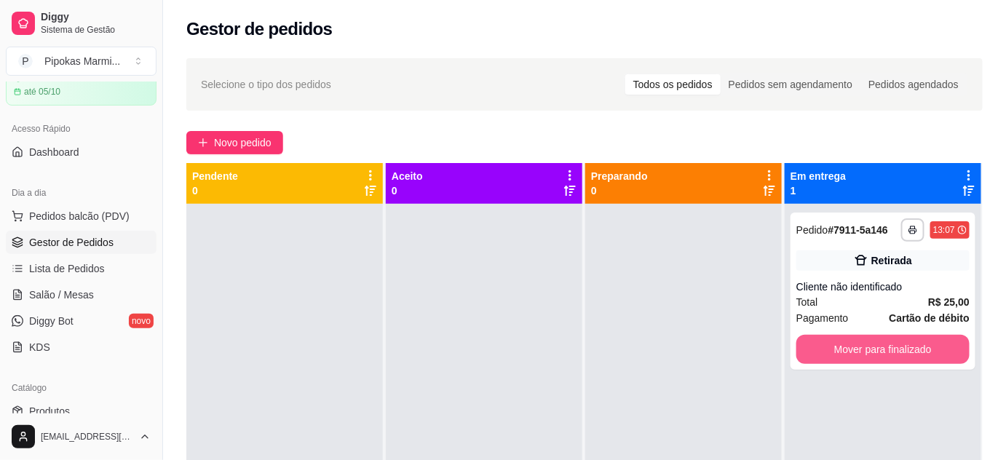
click at [861, 357] on button "Mover para finalizado" at bounding box center [882, 349] width 173 height 29
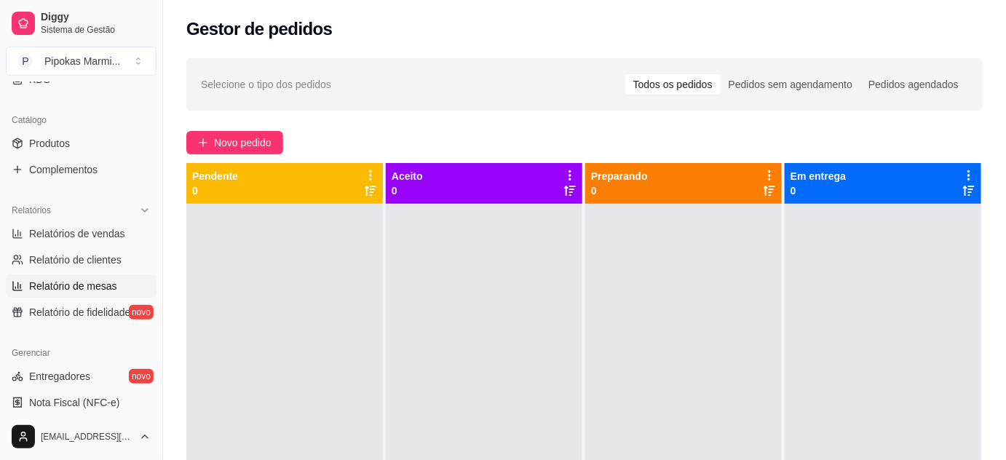
scroll to position [330, 0]
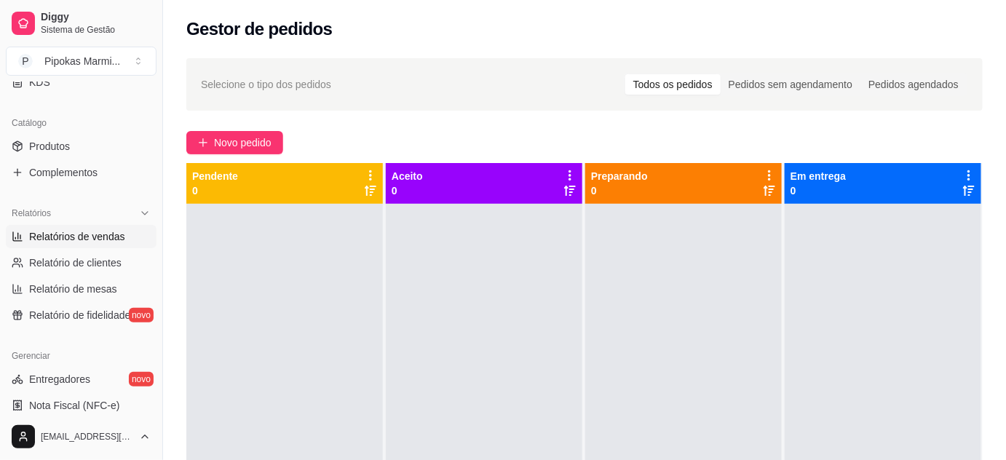
click at [70, 230] on span "Relatórios de vendas" at bounding box center [77, 236] width 96 height 15
select select "ALL"
select select "0"
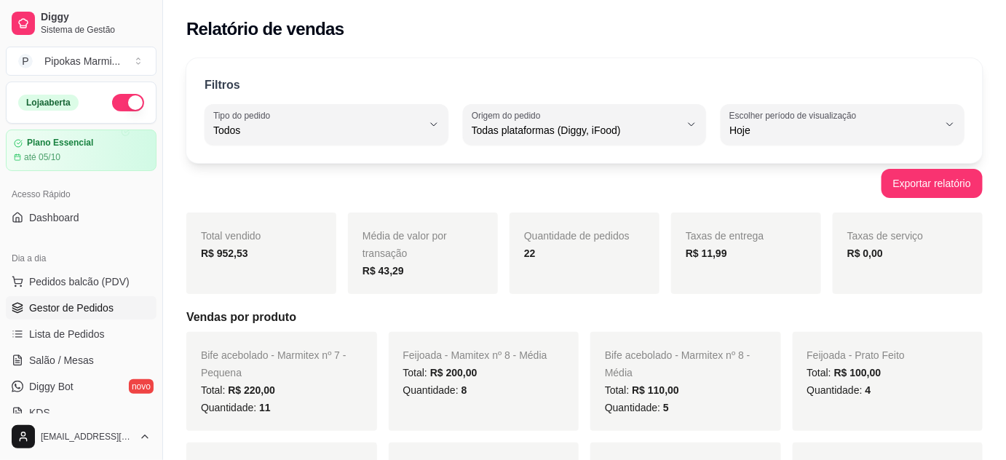
click at [92, 316] on link "Gestor de Pedidos" at bounding box center [81, 307] width 151 height 23
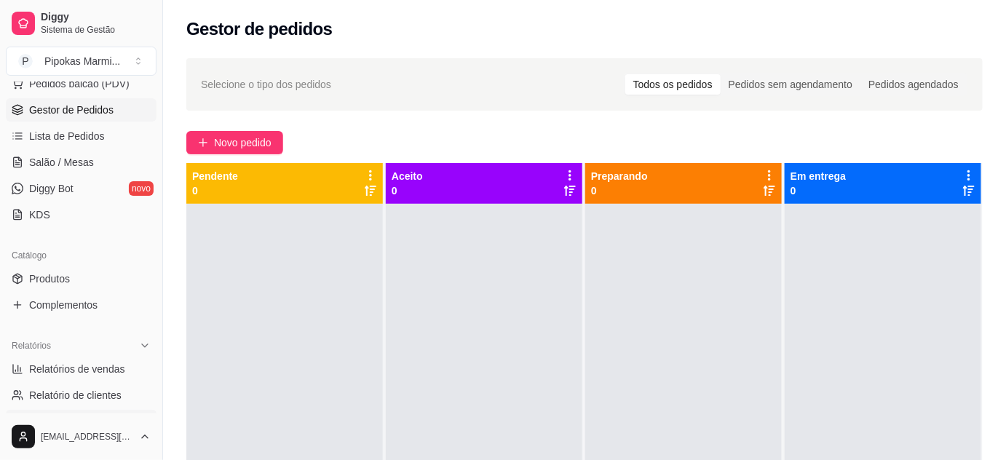
scroll to position [264, 0]
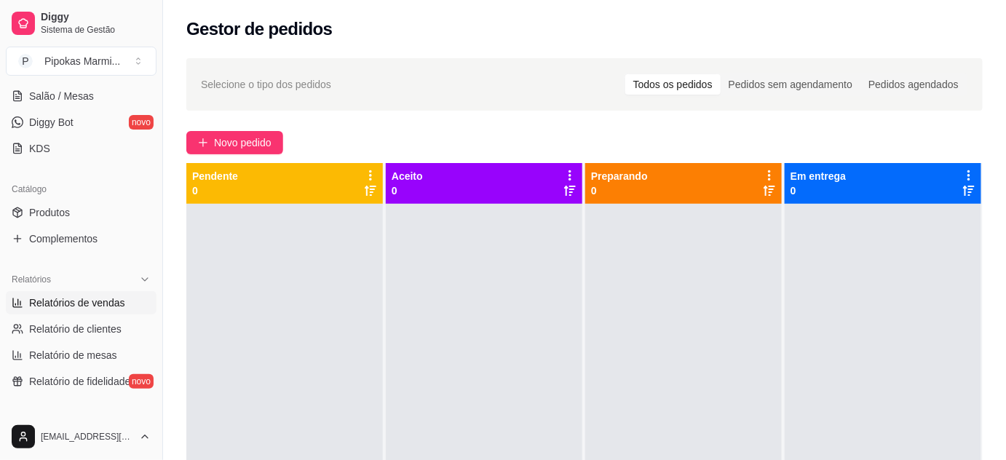
click at [103, 309] on link "Relatórios de vendas" at bounding box center [81, 302] width 151 height 23
select select "ALL"
select select "0"
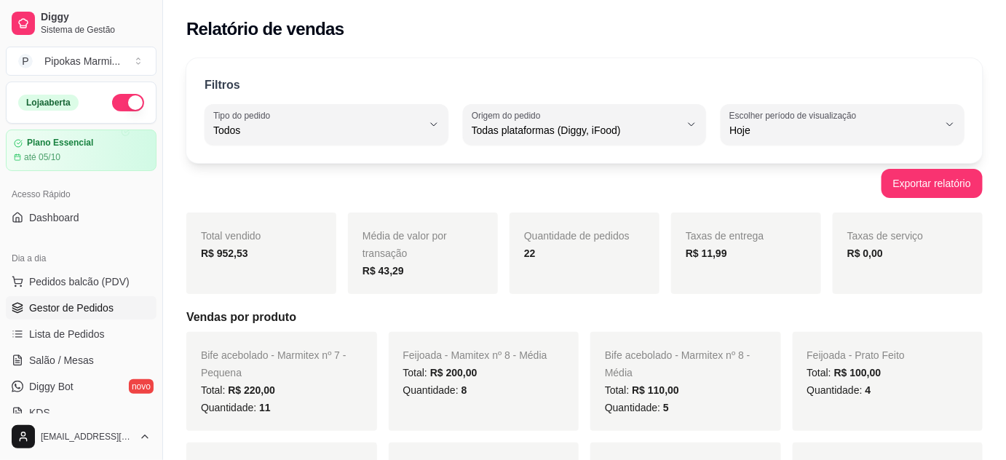
click at [99, 301] on span "Gestor de Pedidos" at bounding box center [71, 308] width 84 height 15
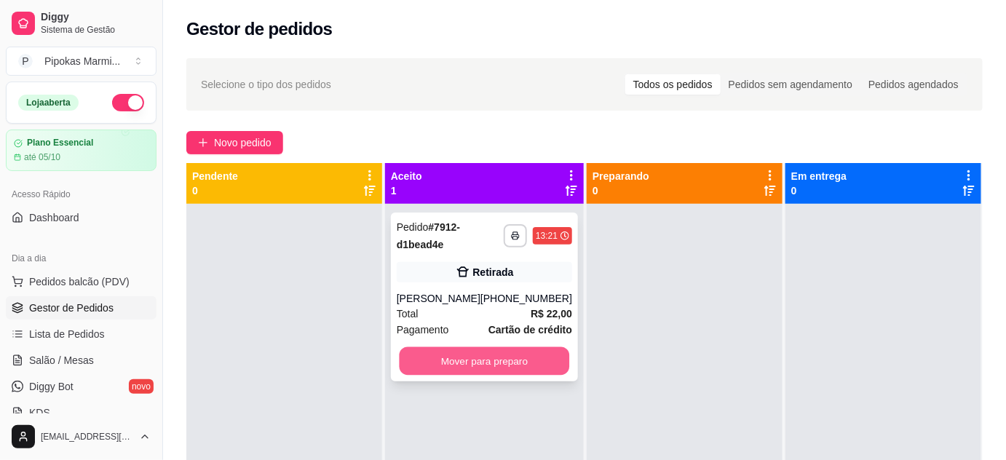
click at [453, 375] on button "Mover para preparo" at bounding box center [485, 361] width 170 height 28
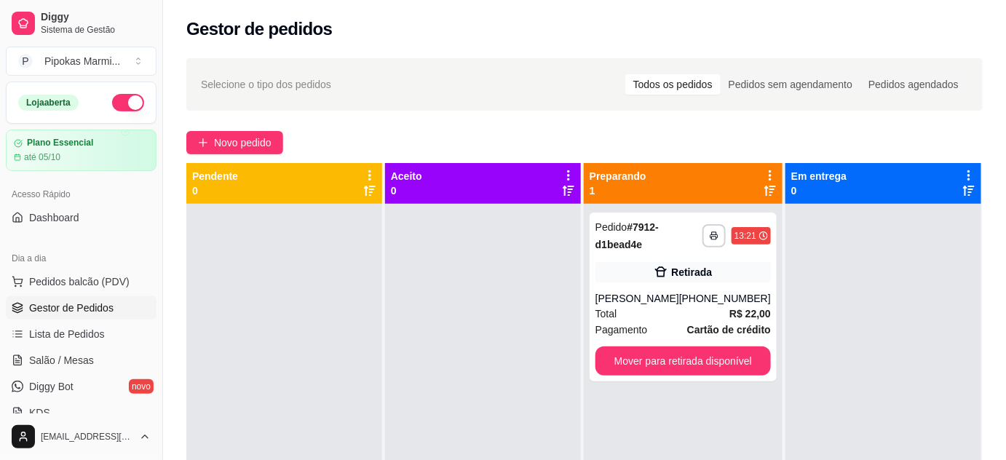
click at [112, 109] on button "button" at bounding box center [128, 102] width 32 height 17
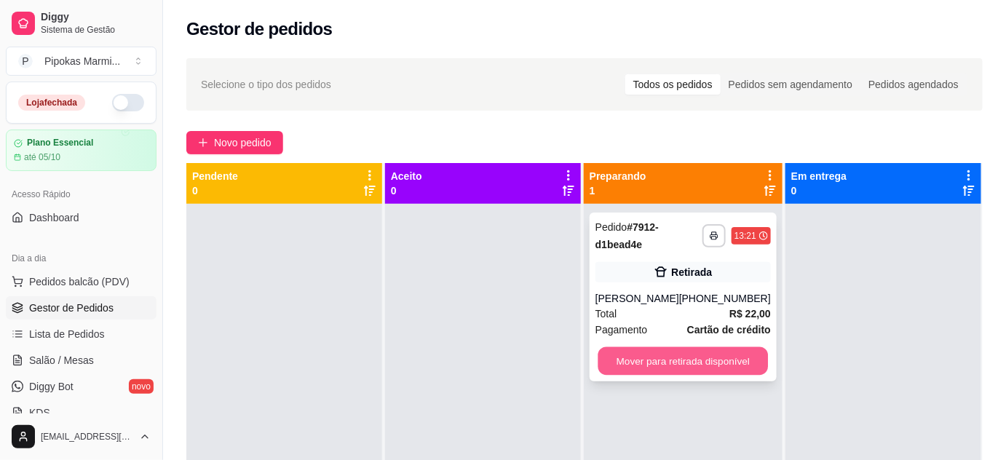
click at [696, 376] on button "Mover para retirada disponível" at bounding box center [682, 361] width 170 height 28
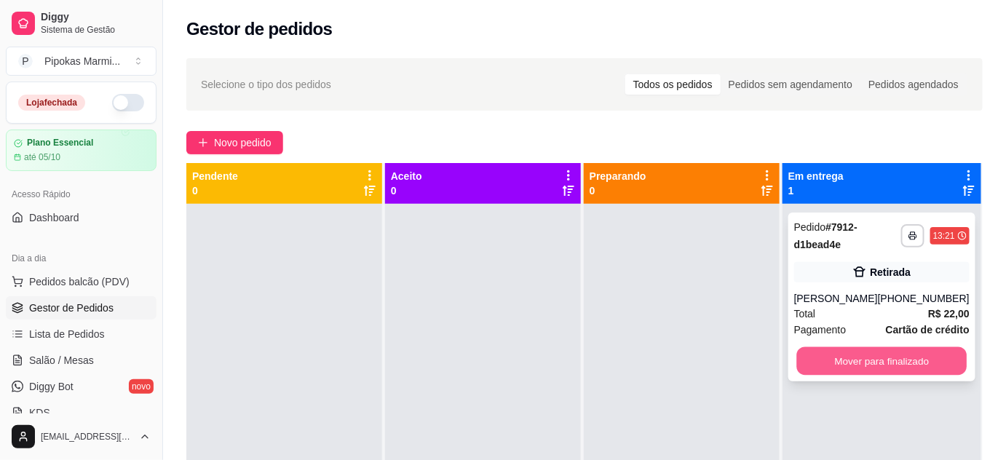
click at [904, 372] on button "Mover para finalizado" at bounding box center [881, 361] width 170 height 28
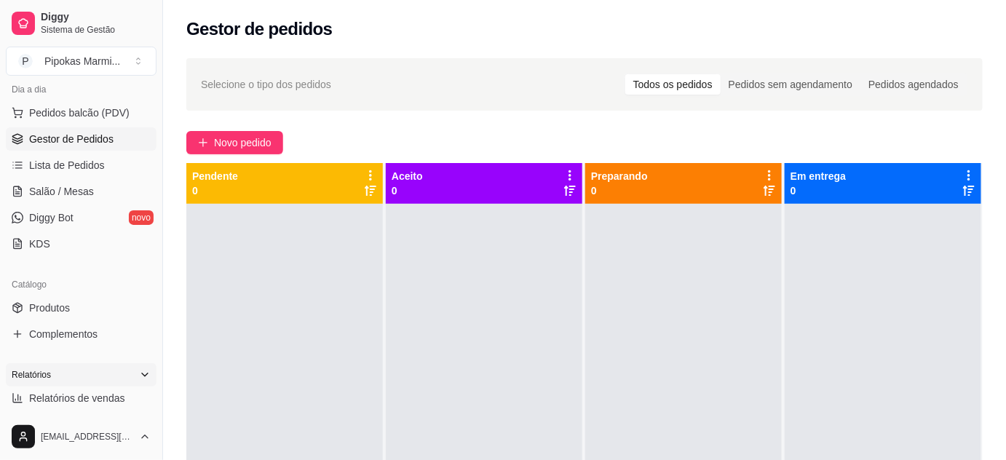
scroll to position [198, 0]
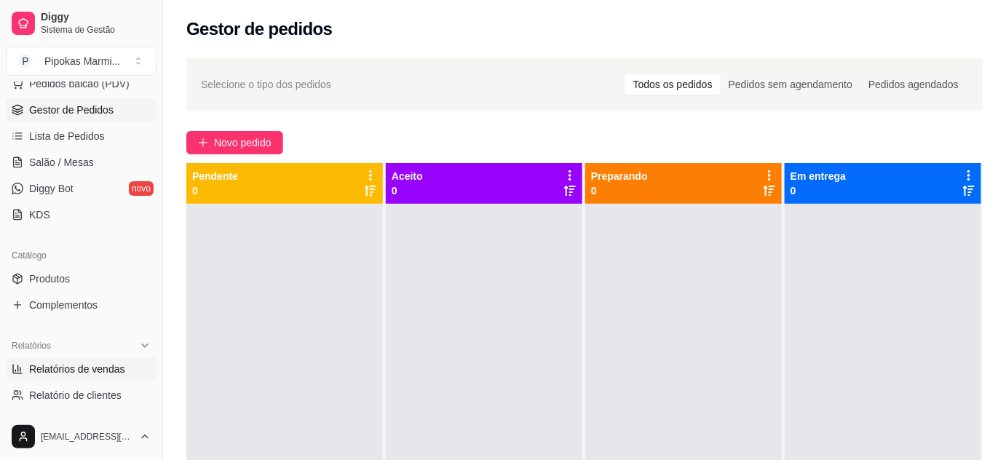
click at [89, 369] on span "Relatórios de vendas" at bounding box center [77, 369] width 96 height 15
select select "ALL"
select select "0"
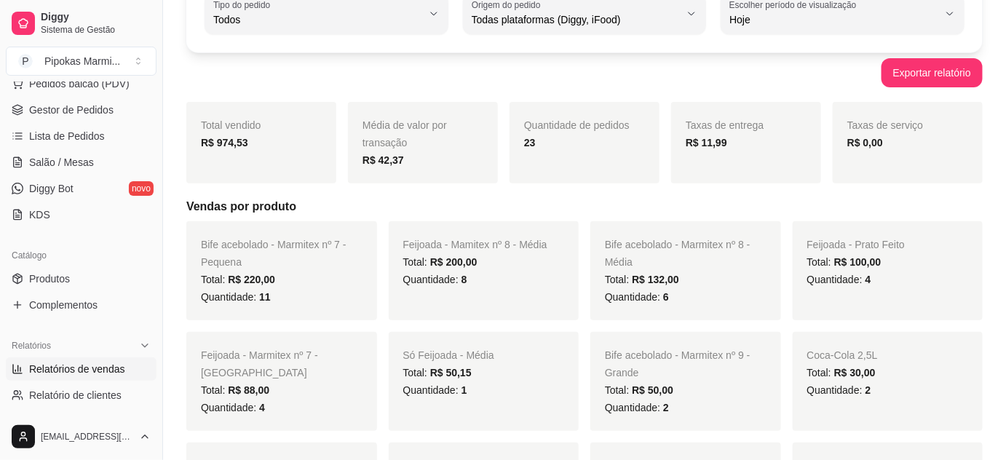
scroll to position [132, 0]
